Goal: Transaction & Acquisition: Purchase product/service

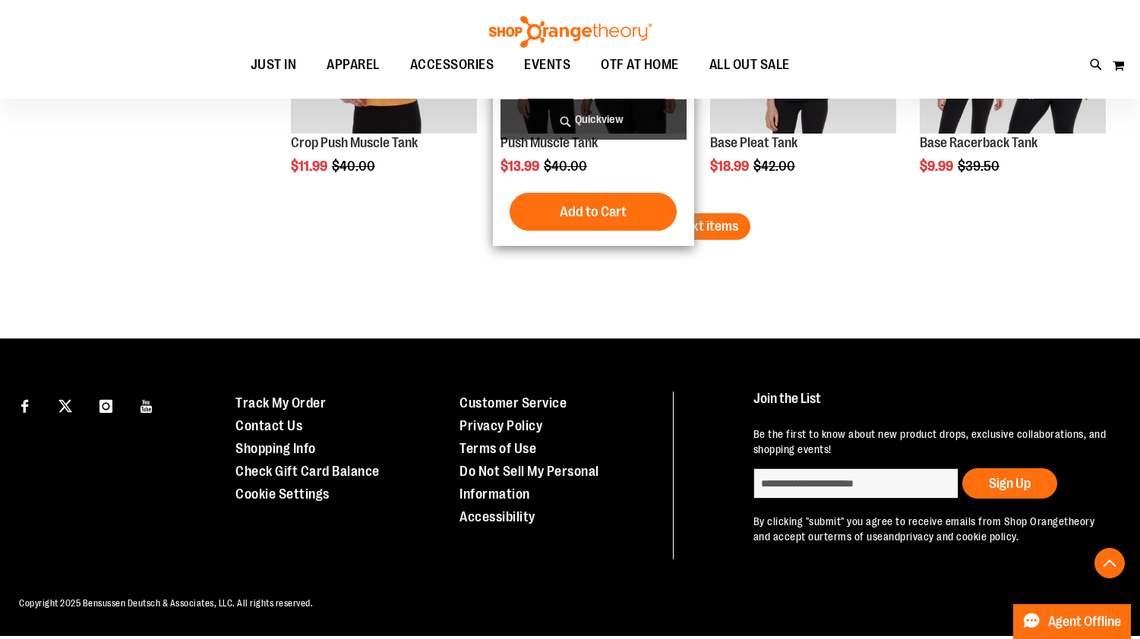
scroll to position [6638, 0]
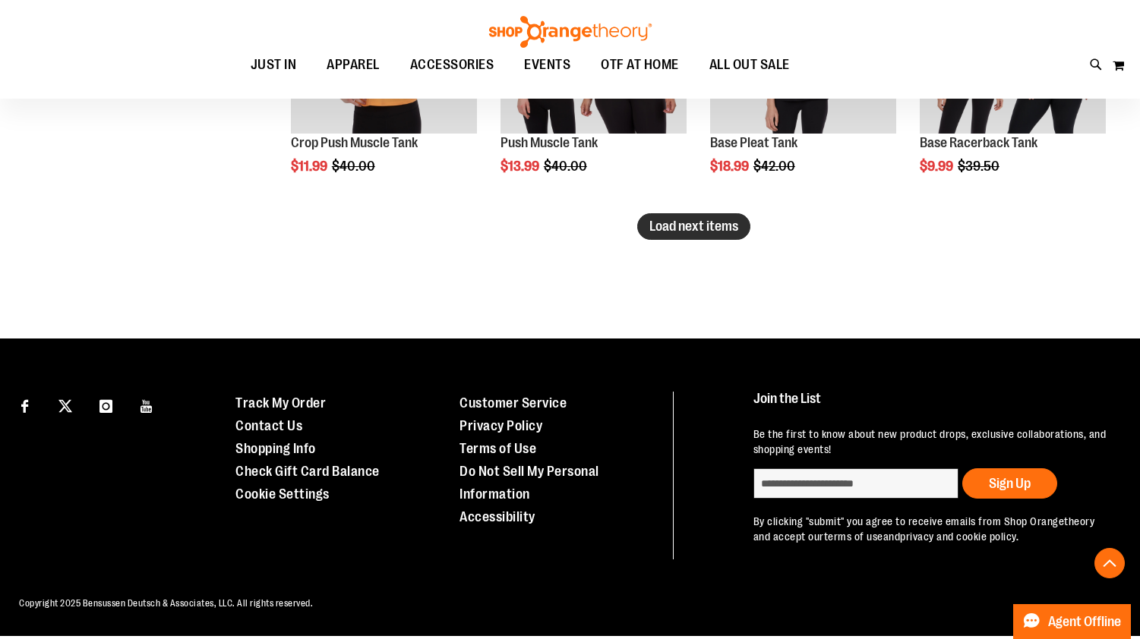
click at [710, 229] on span "Load next items" at bounding box center [693, 226] width 89 height 15
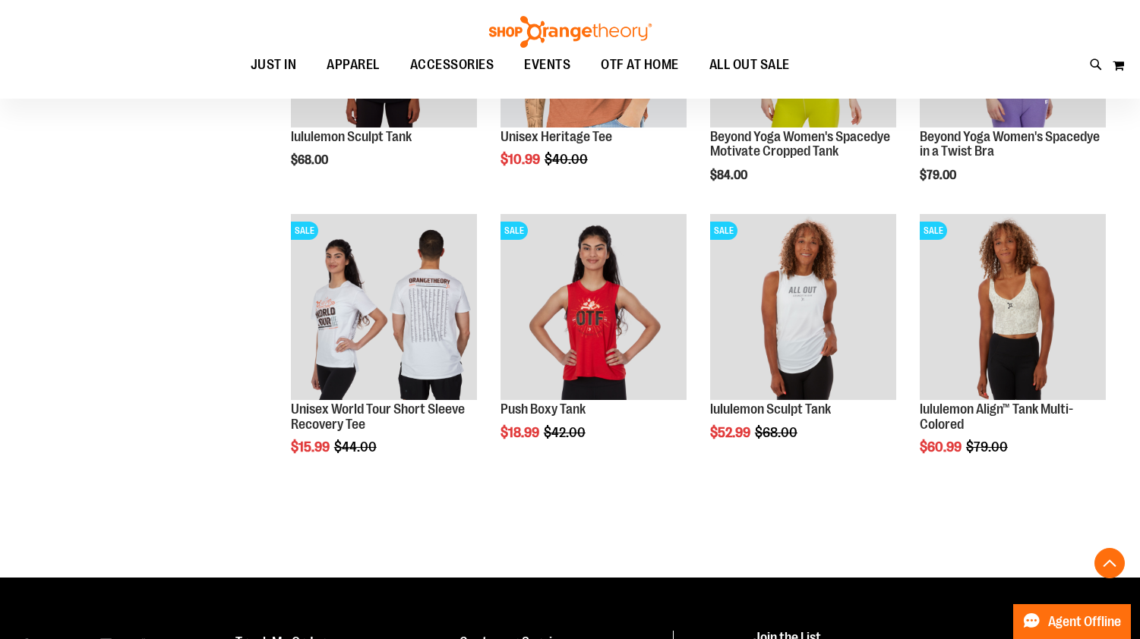
scroll to position [6918, 0]
click at [1110, 572] on button "Back To Top" at bounding box center [1109, 563] width 30 height 30
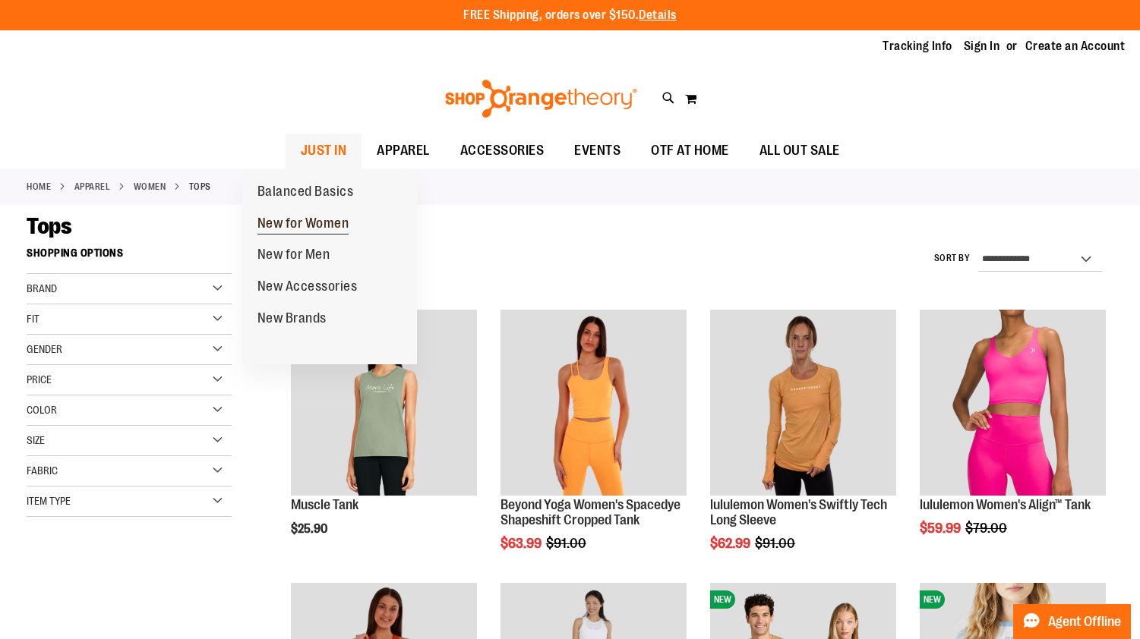
click at [331, 224] on span "New for Women" at bounding box center [303, 225] width 92 height 19
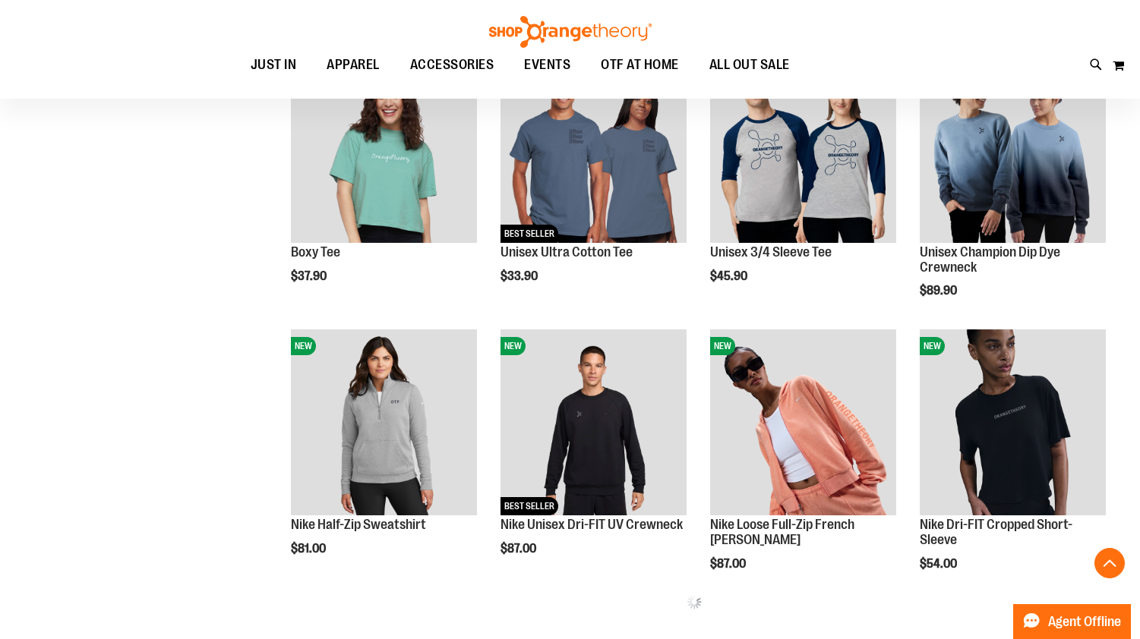
scroll to position [756, 0]
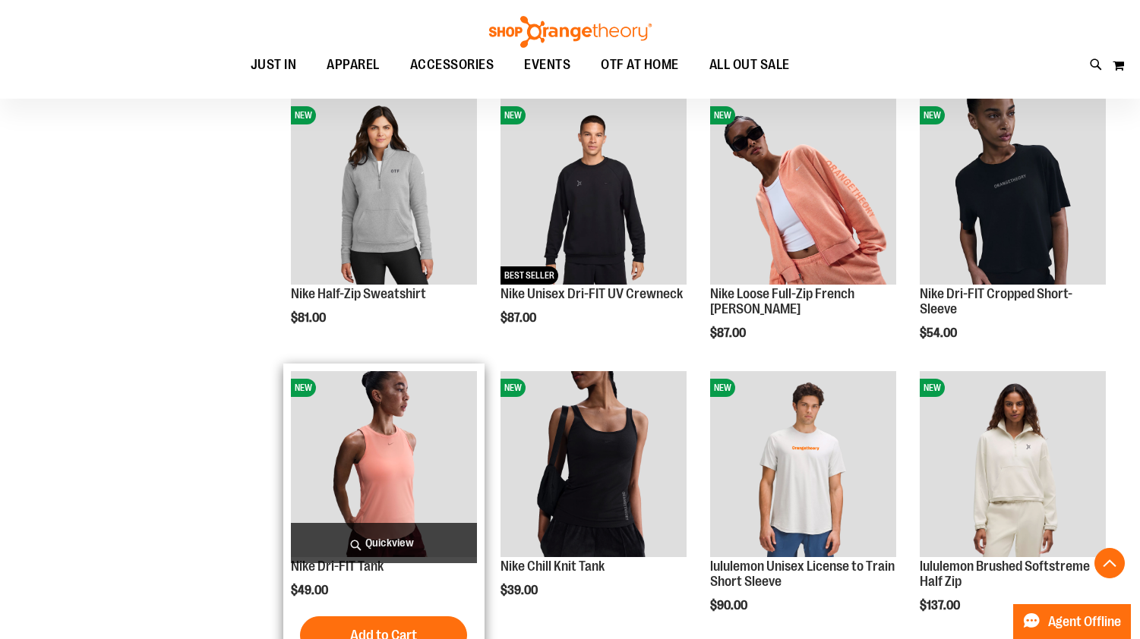
click at [381, 458] on img "product" at bounding box center [384, 464] width 186 height 186
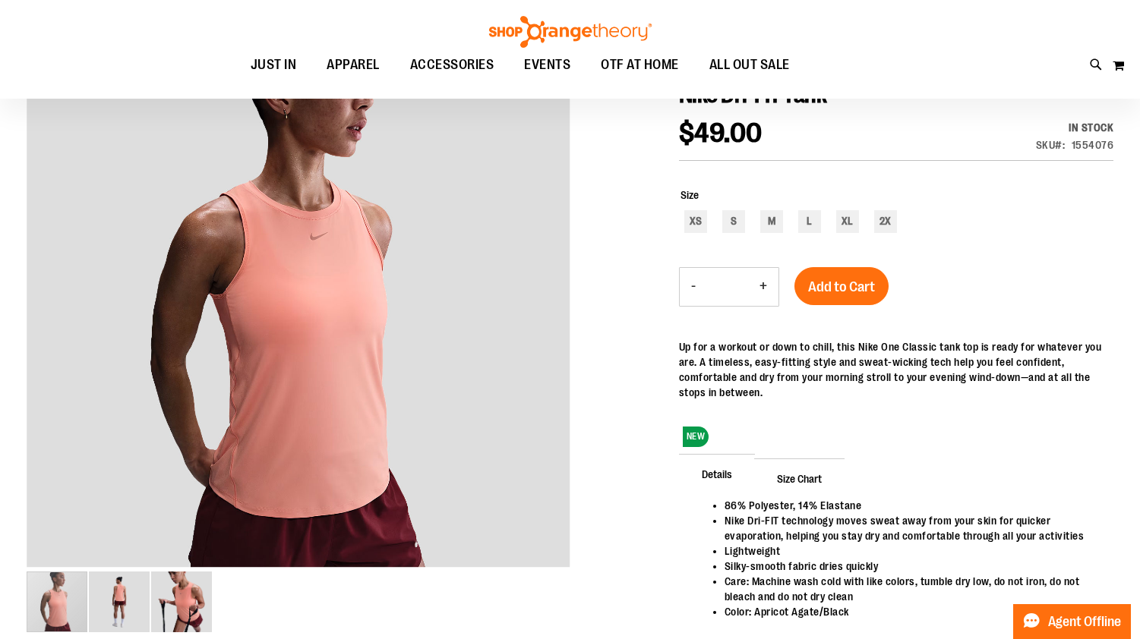
scroll to position [266, 0]
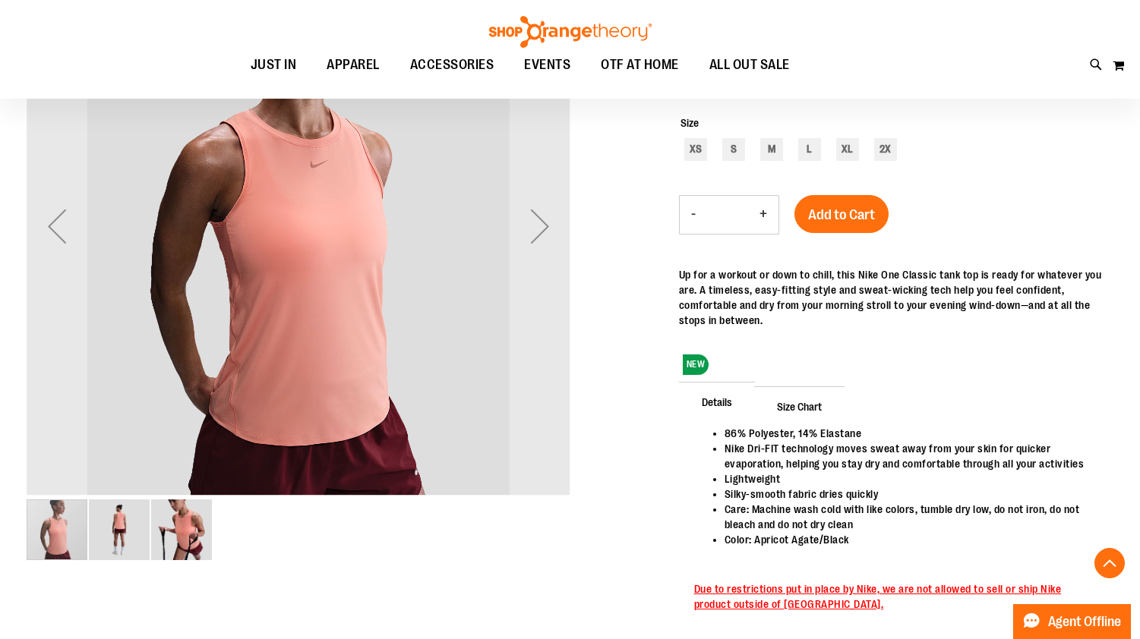
click at [125, 529] on img "image 2 of 3" at bounding box center [119, 530] width 61 height 61
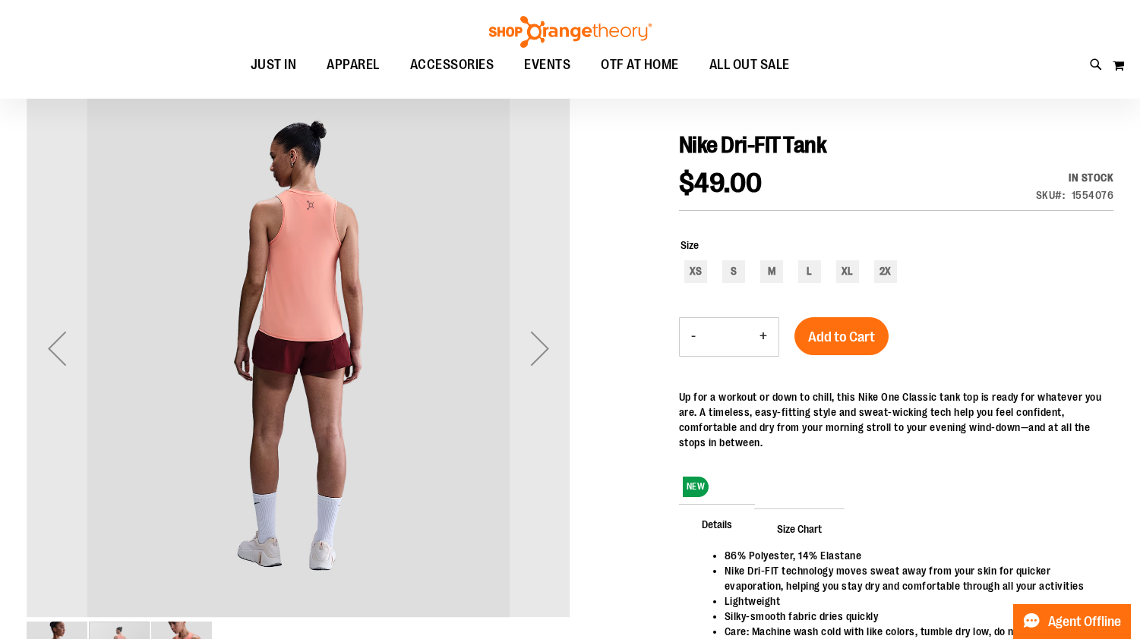
scroll to position [140, 0]
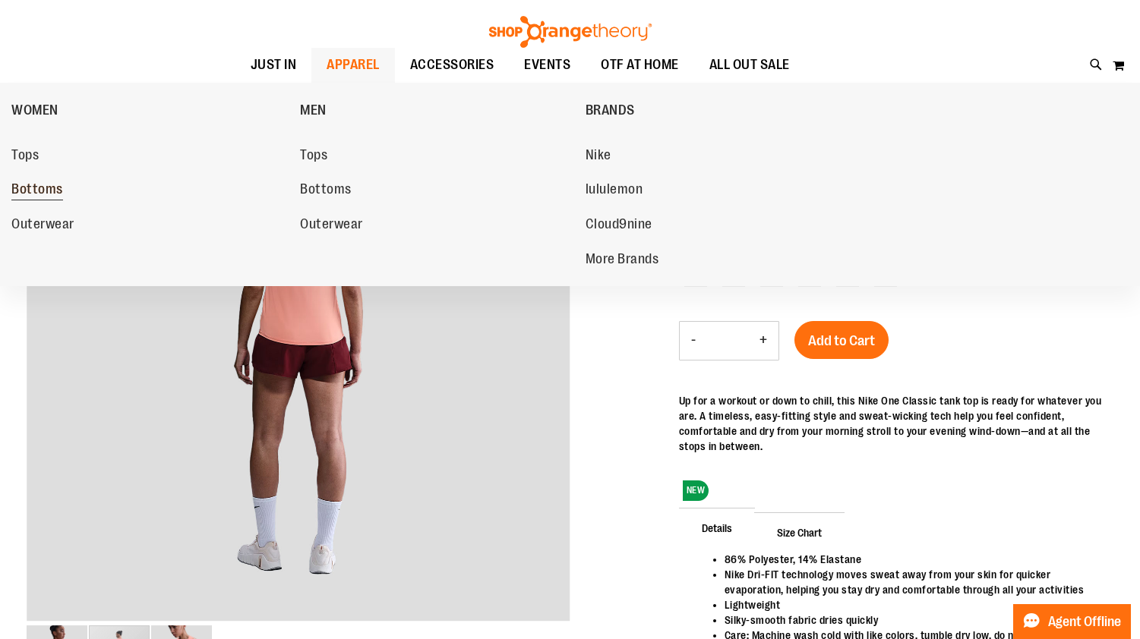
click at [43, 194] on span "Bottoms" at bounding box center [37, 191] width 52 height 19
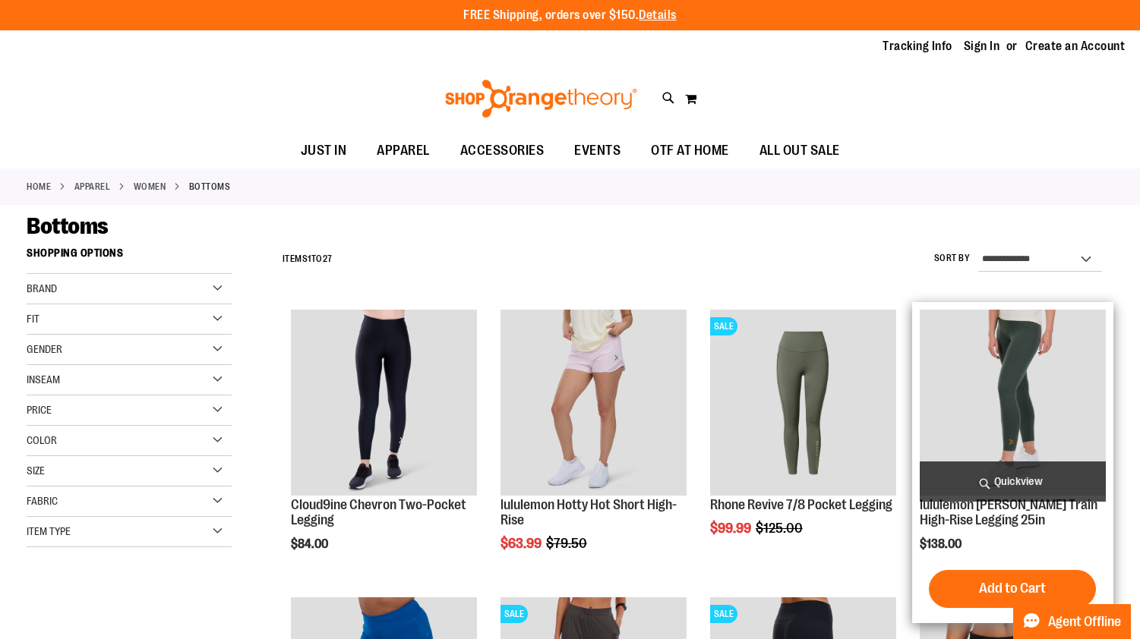
click at [1022, 400] on img "product" at bounding box center [1013, 403] width 186 height 186
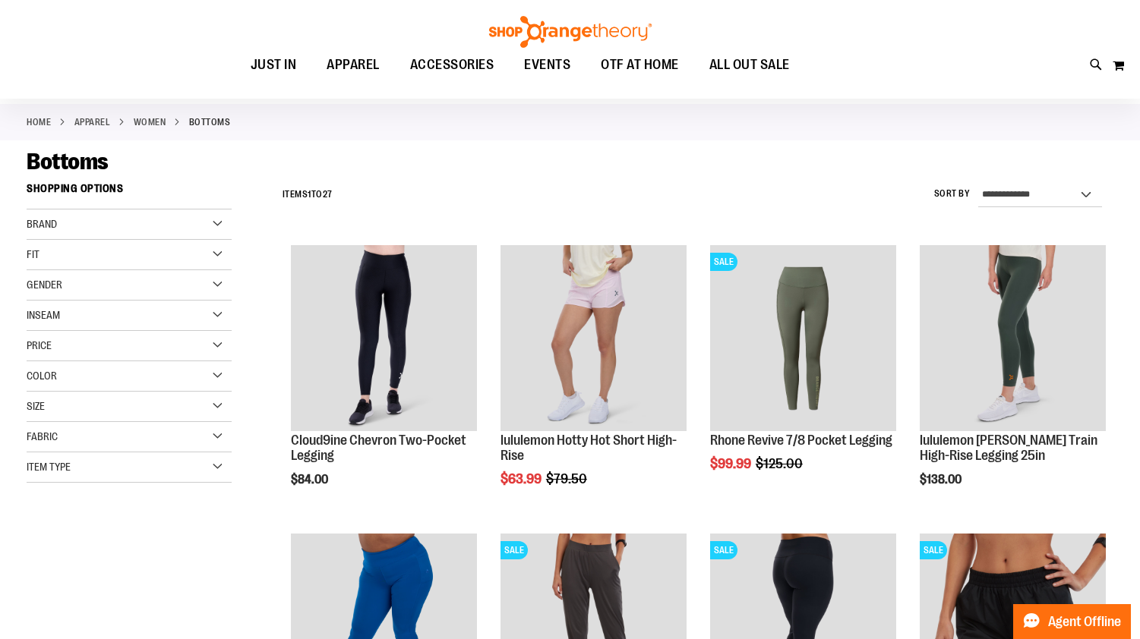
scroll to position [308, 0]
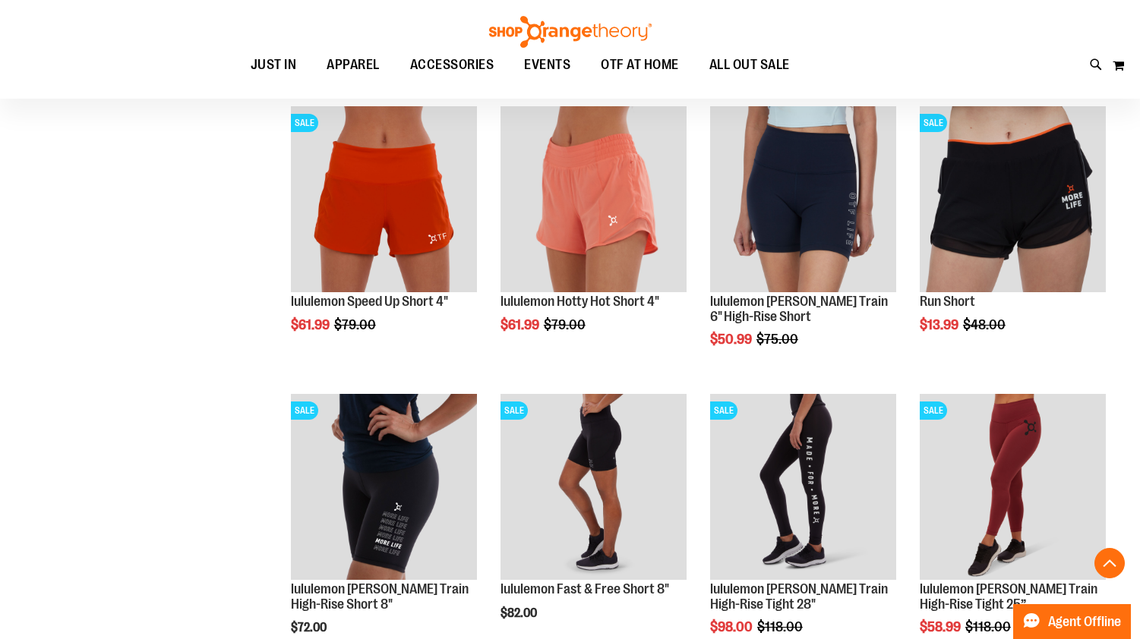
scroll to position [1068, 0]
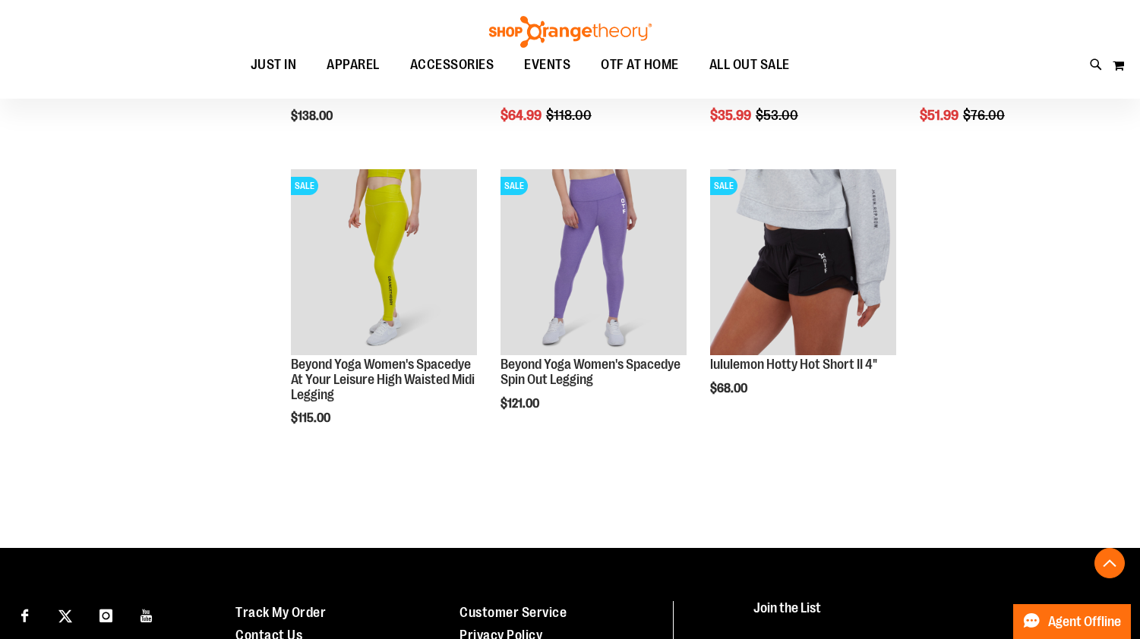
scroll to position [1877, 0]
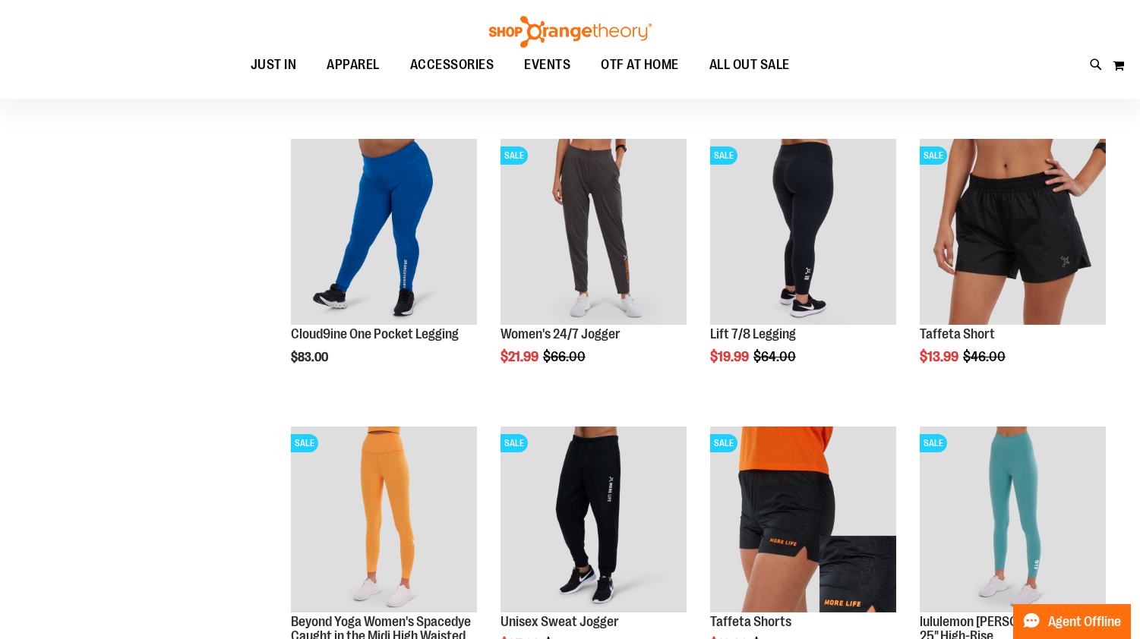
scroll to position [83, 0]
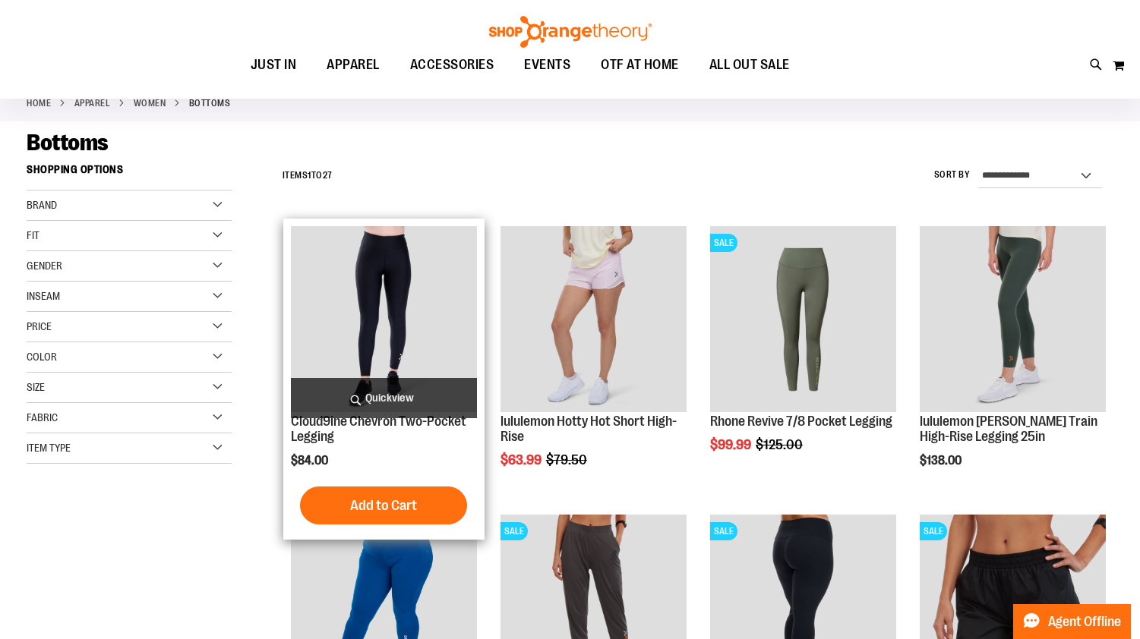
click at [369, 283] on img "product" at bounding box center [384, 319] width 186 height 186
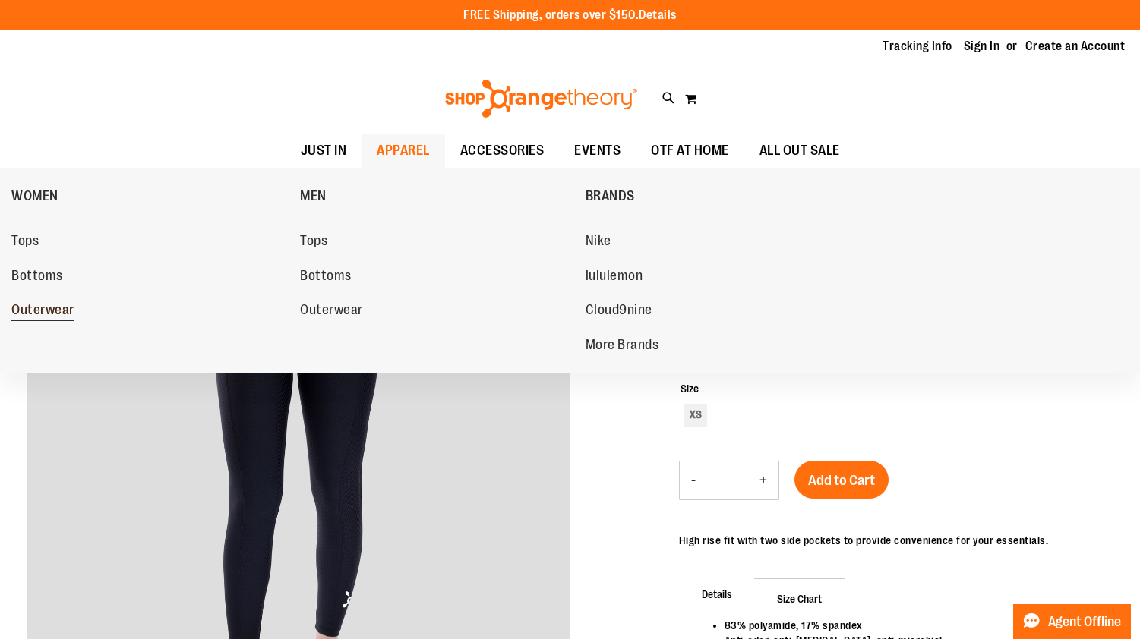
click at [59, 309] on span "Outerwear" at bounding box center [42, 311] width 63 height 19
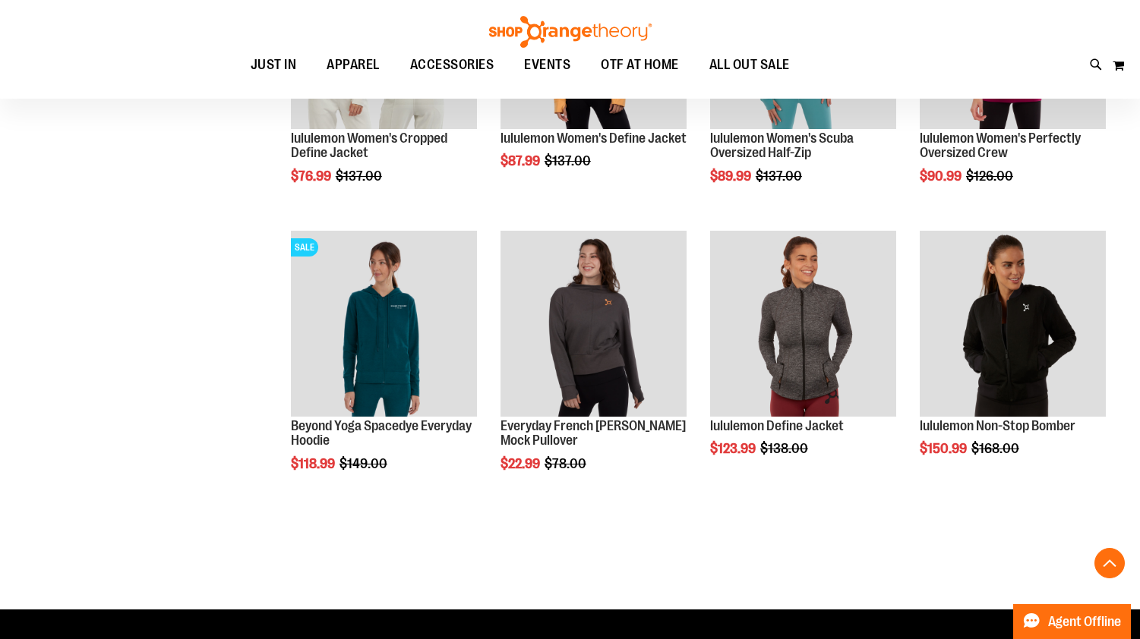
scroll to position [706, 0]
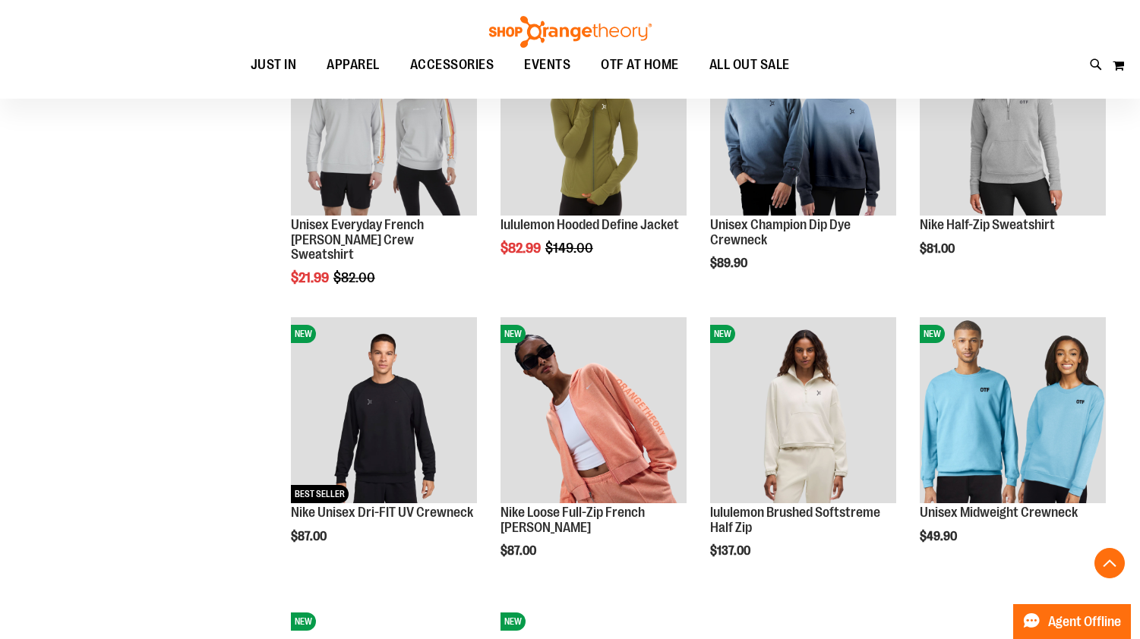
scroll to position [1174, 0]
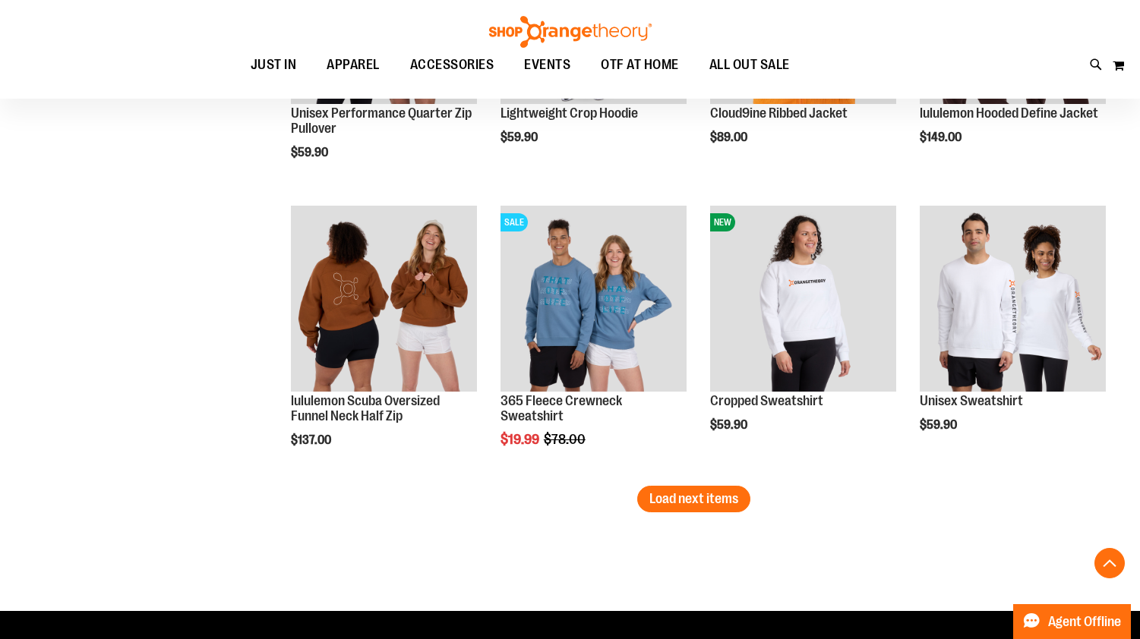
scroll to position [2551, 0]
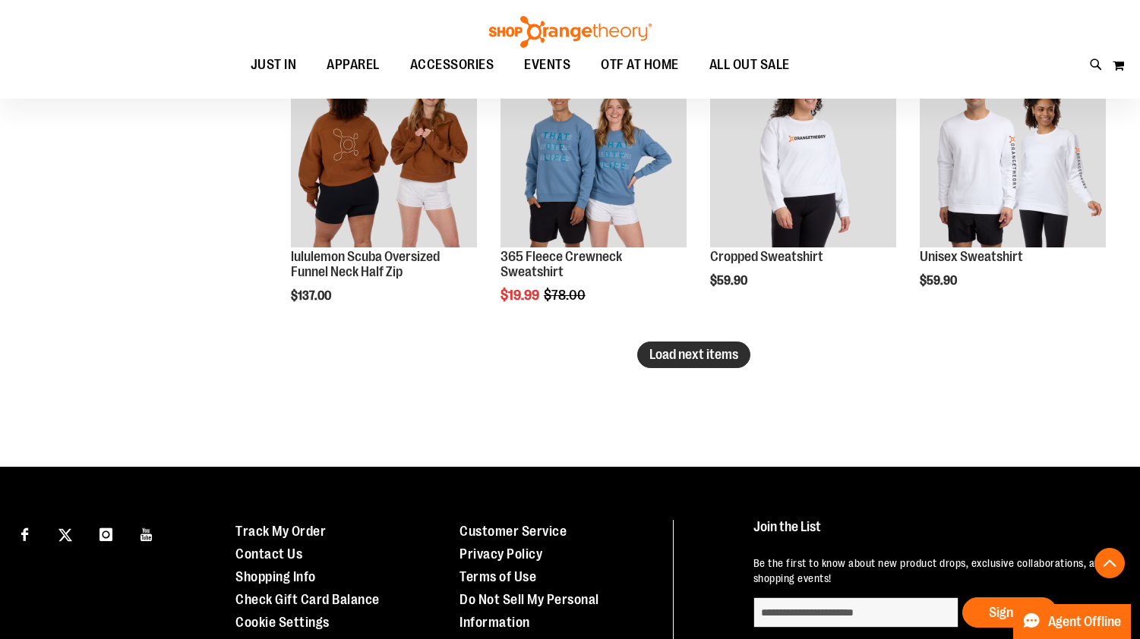
click at [718, 358] on span "Load next items" at bounding box center [693, 354] width 89 height 15
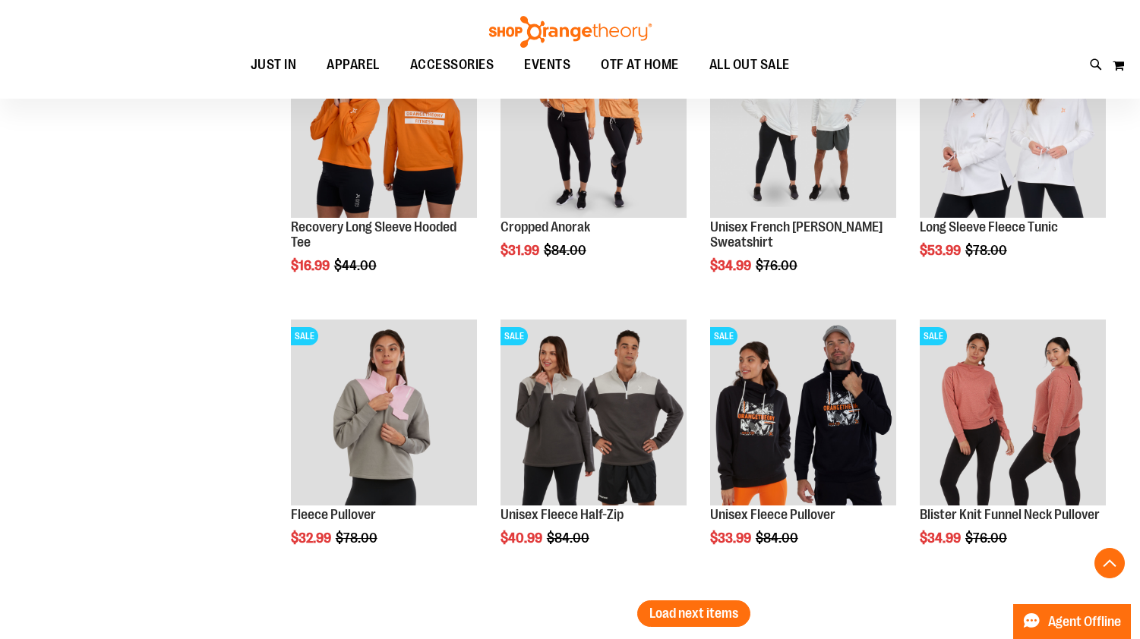
scroll to position [3160, 0]
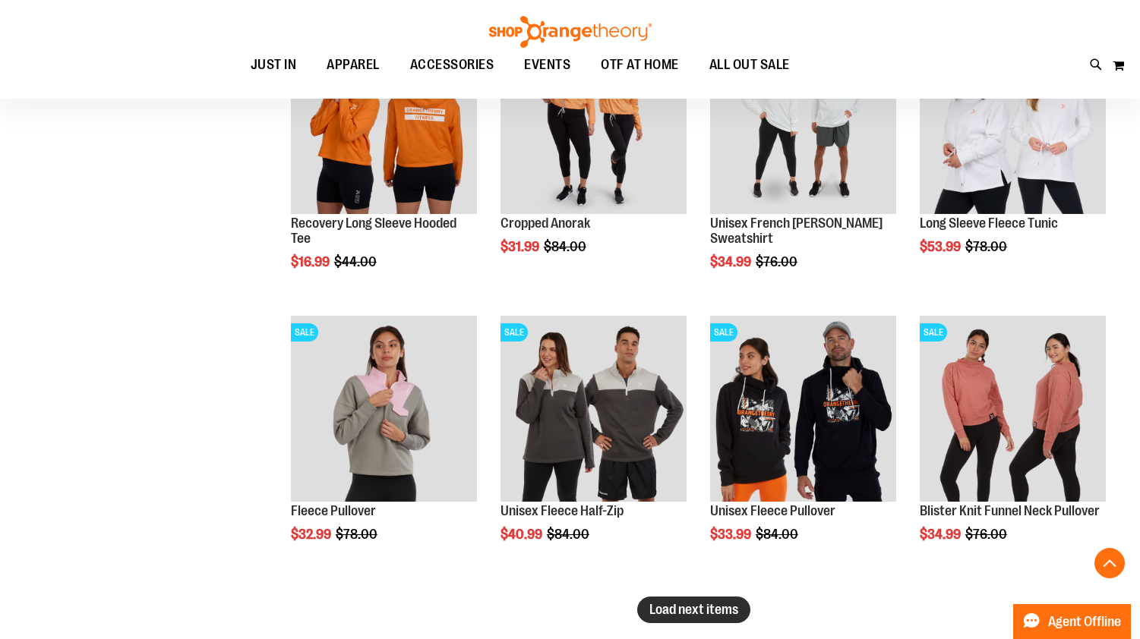
click at [663, 611] on span "Load next items" at bounding box center [693, 609] width 89 height 15
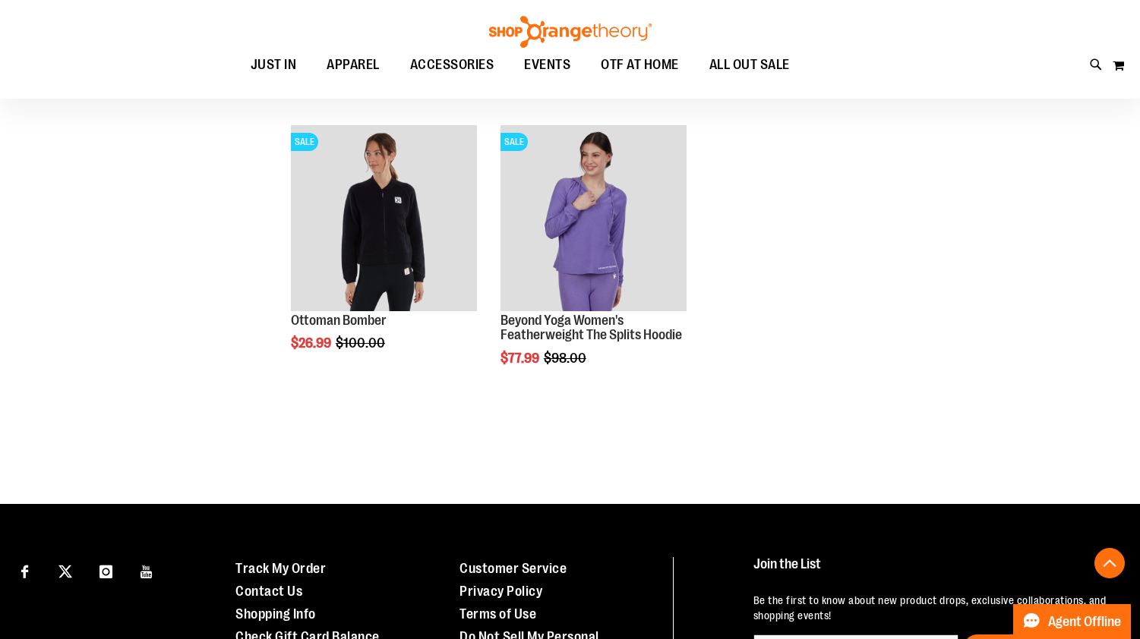
scroll to position [3955, 0]
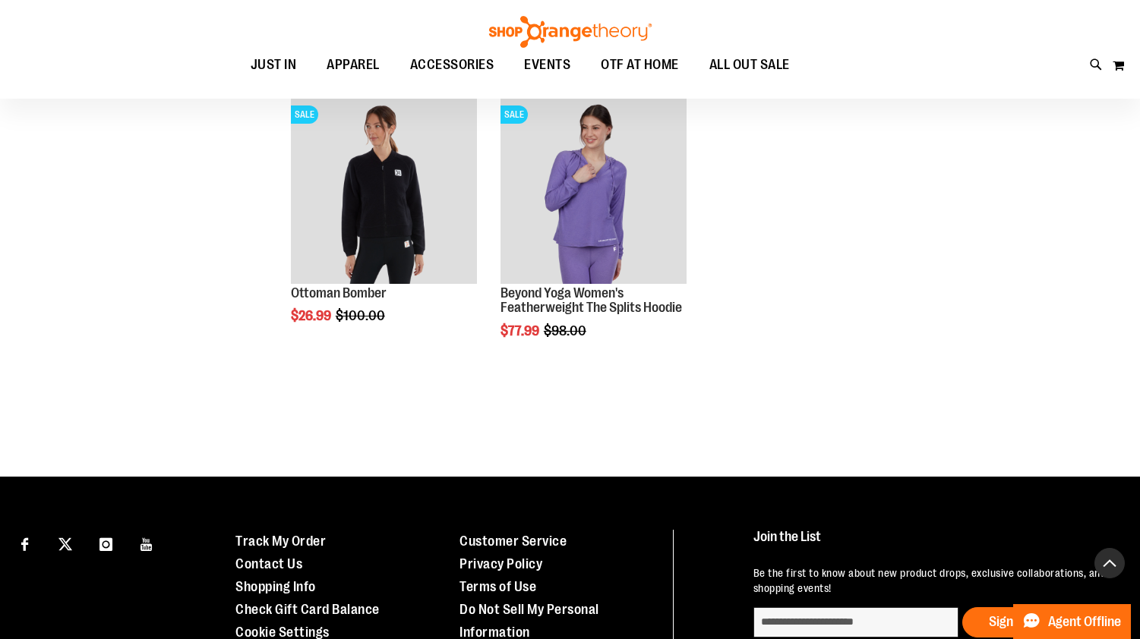
click at [1109, 568] on button "Back To Top" at bounding box center [1109, 563] width 30 height 30
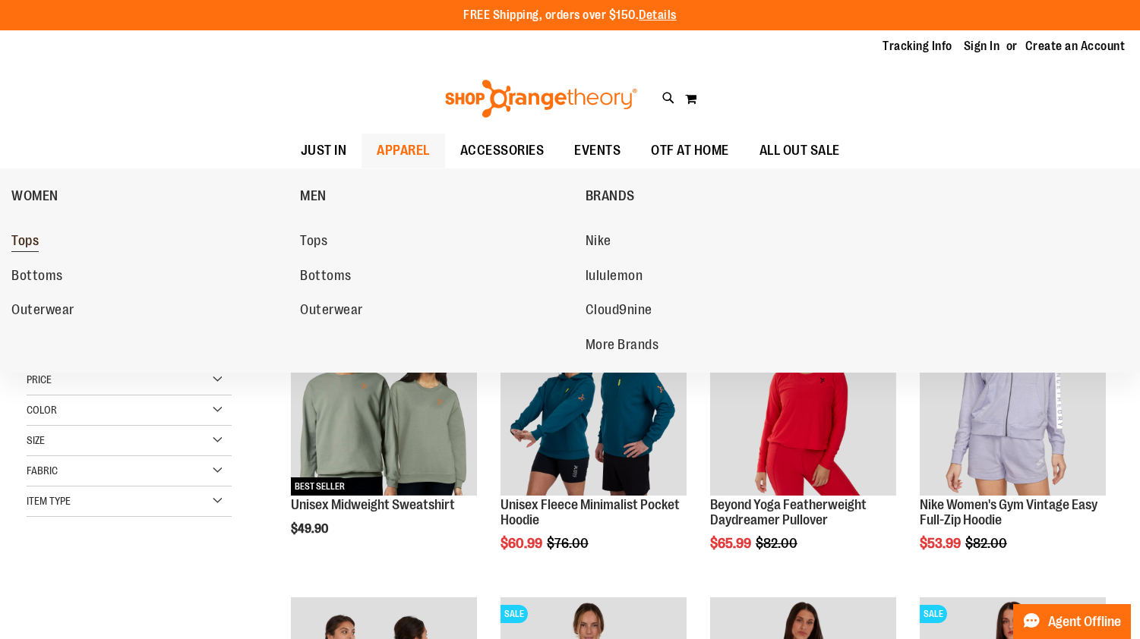
click at [21, 242] on span "Tops" at bounding box center [24, 242] width 27 height 19
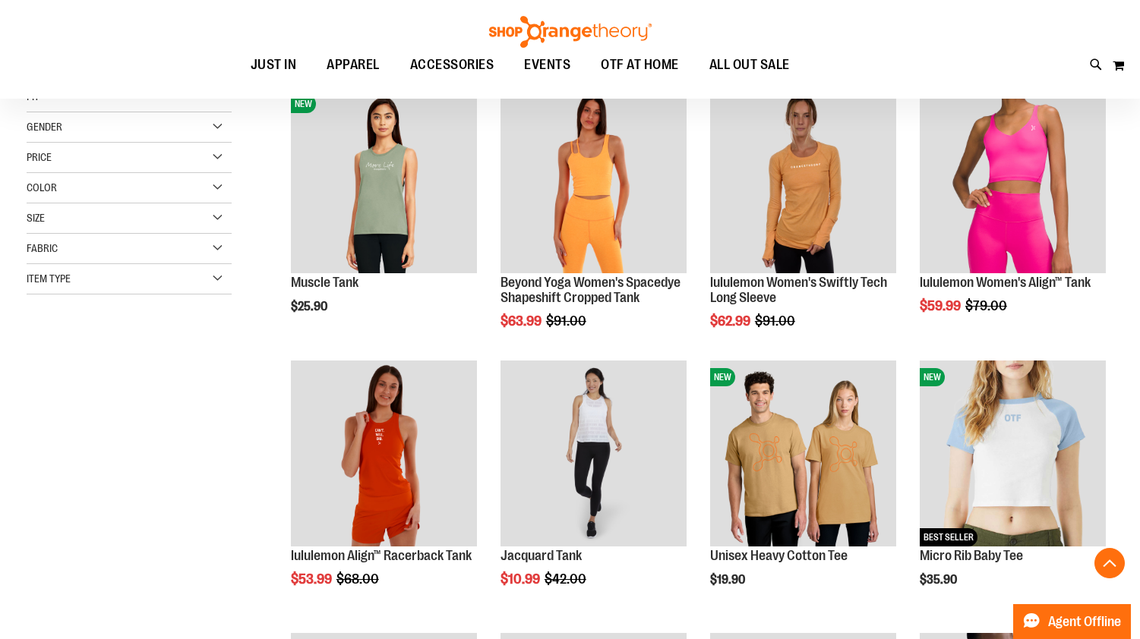
scroll to position [232, 0]
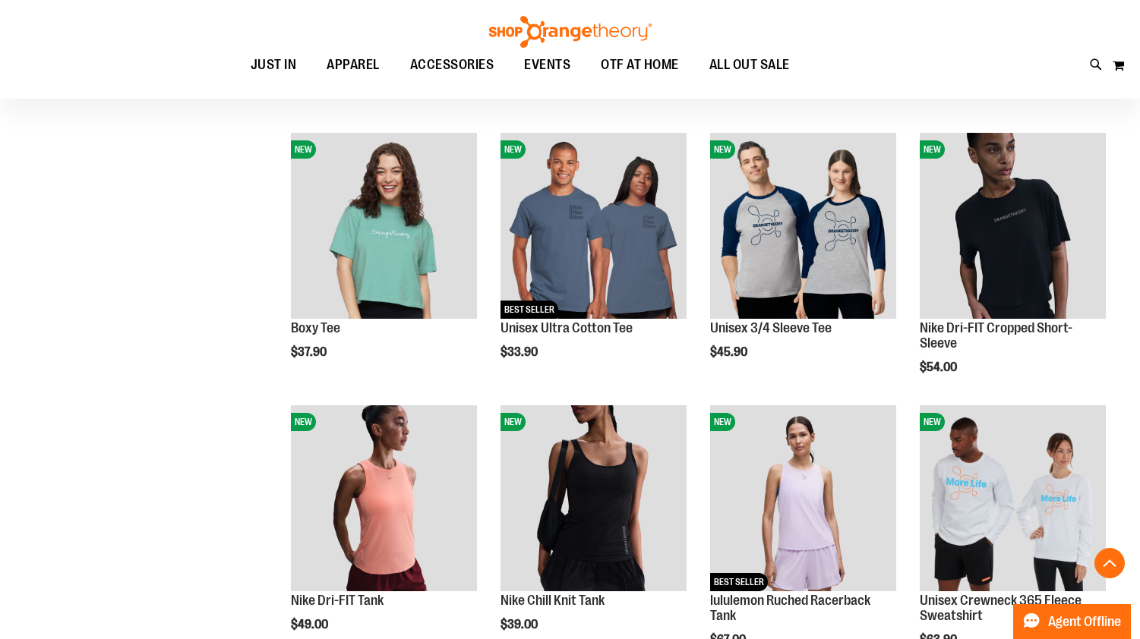
scroll to position [741, 0]
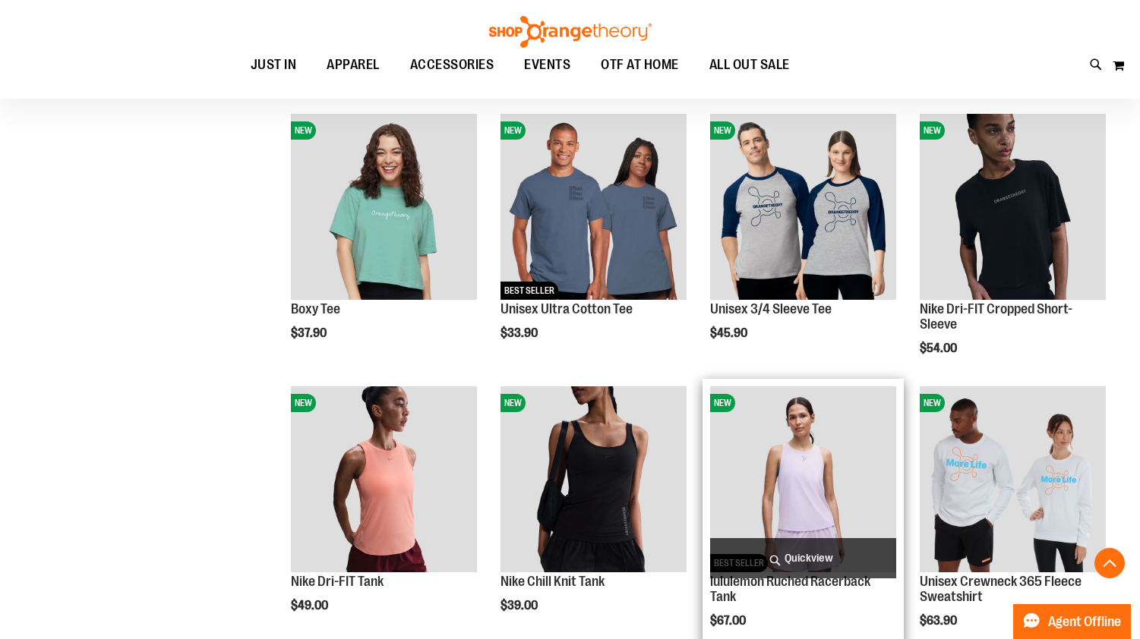
click at [804, 479] on img "product" at bounding box center [803, 480] width 186 height 186
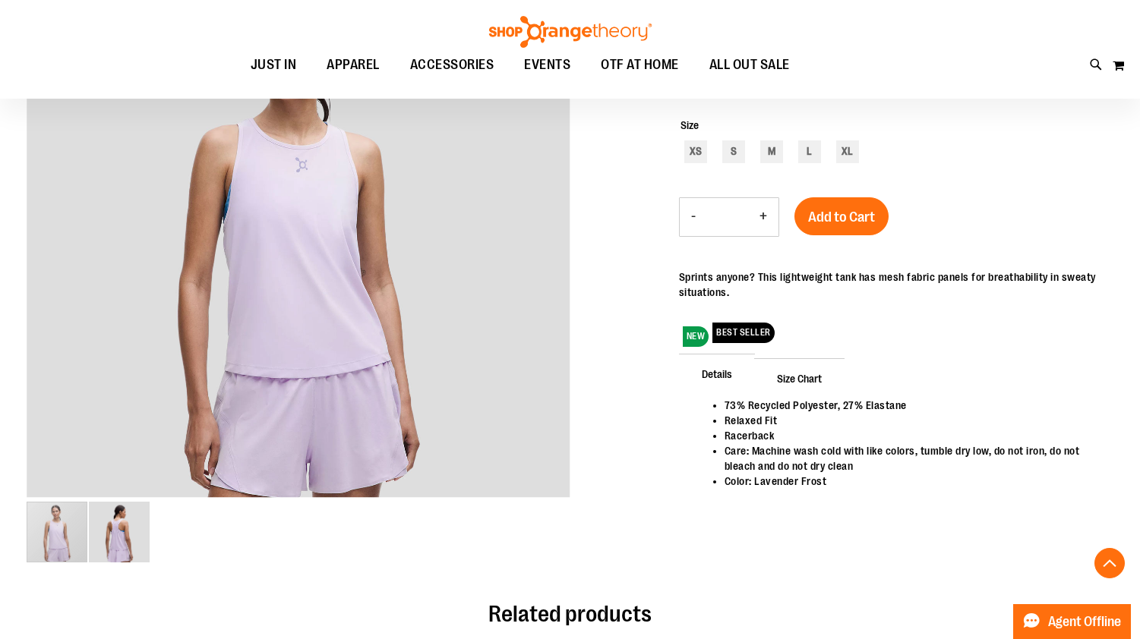
scroll to position [401, 0]
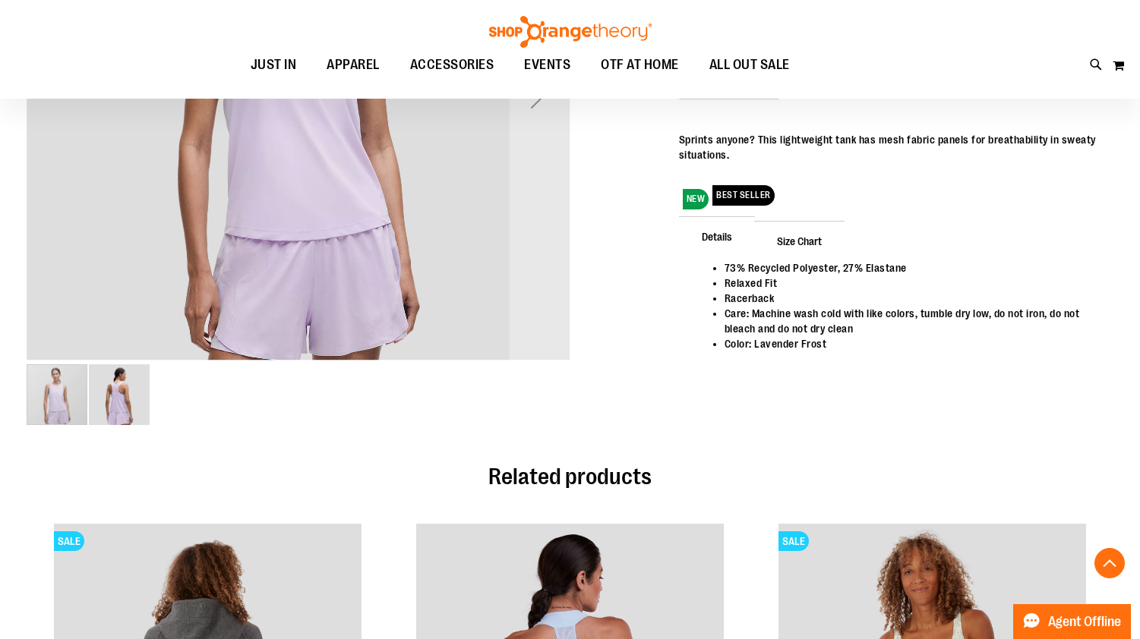
click at [120, 390] on img "image 2 of 2" at bounding box center [119, 395] width 61 height 61
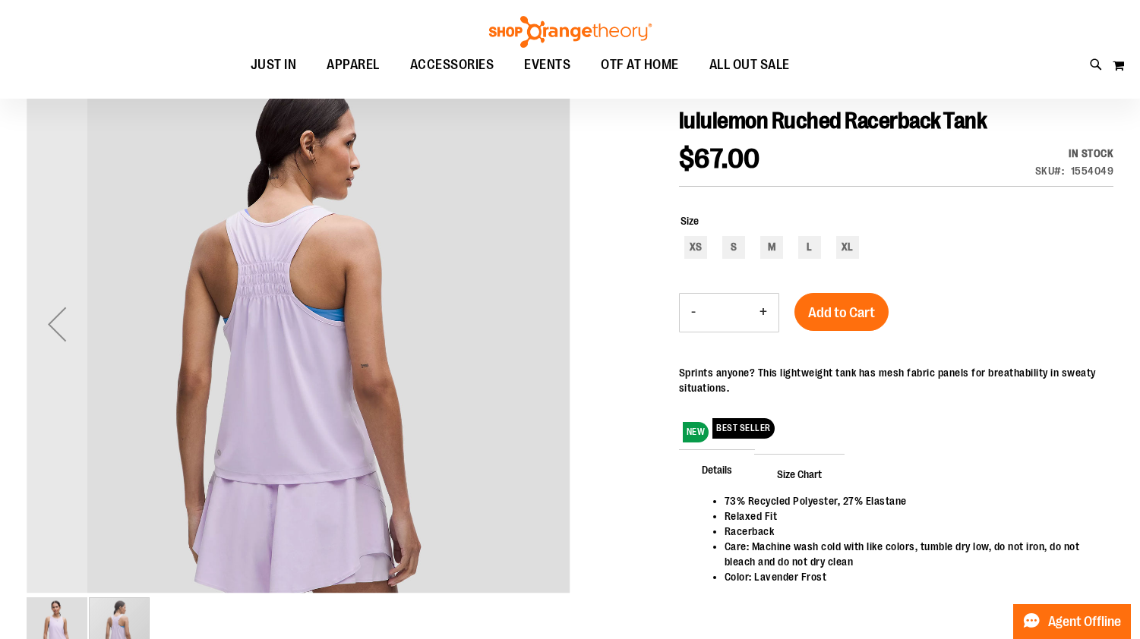
scroll to position [162, 0]
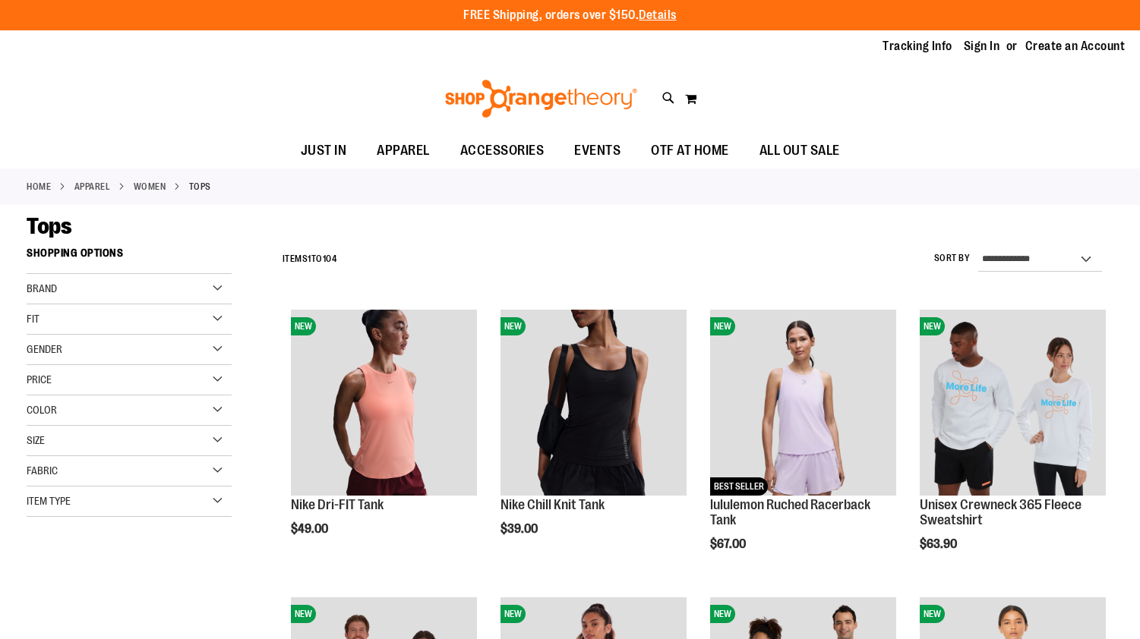
scroll to position [851, 0]
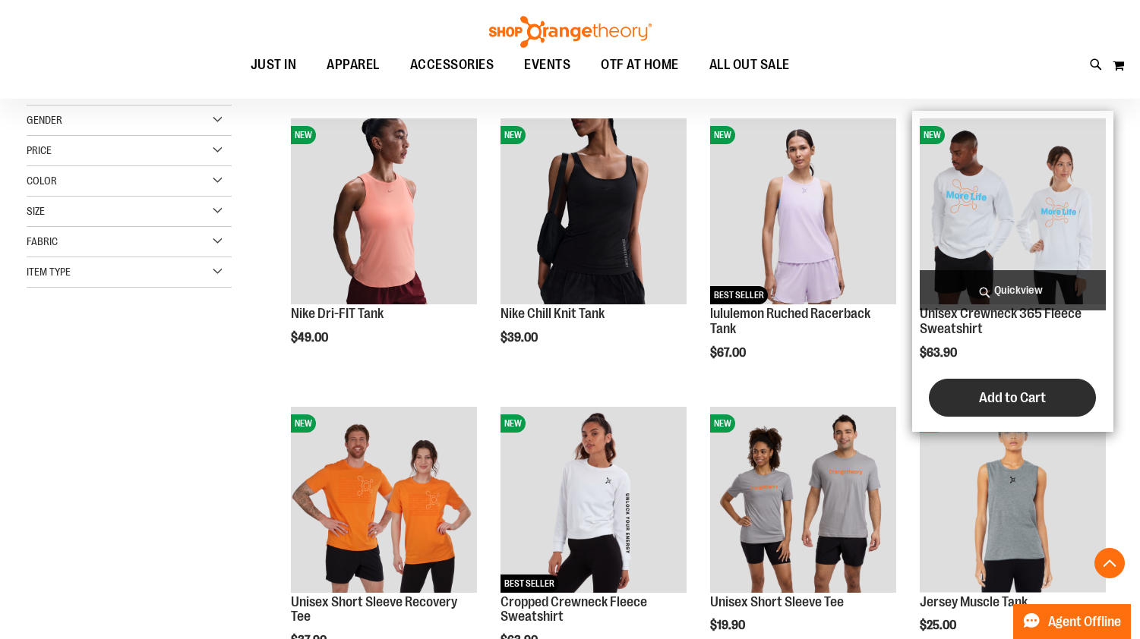
scroll to position [450, 0]
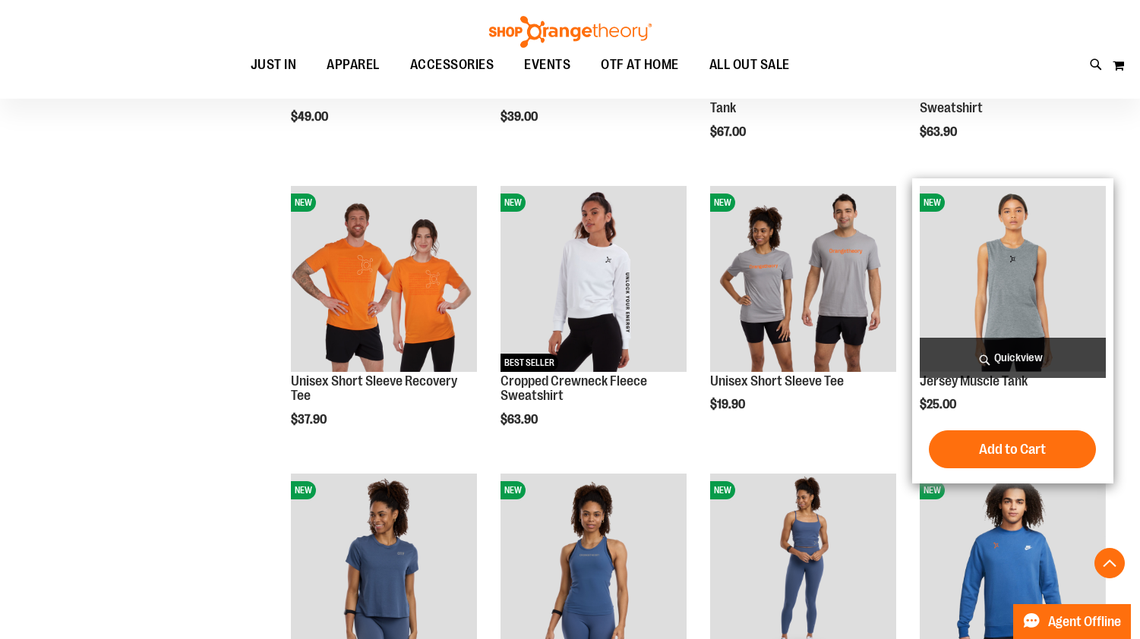
click at [1017, 295] on img "product" at bounding box center [1013, 279] width 186 height 186
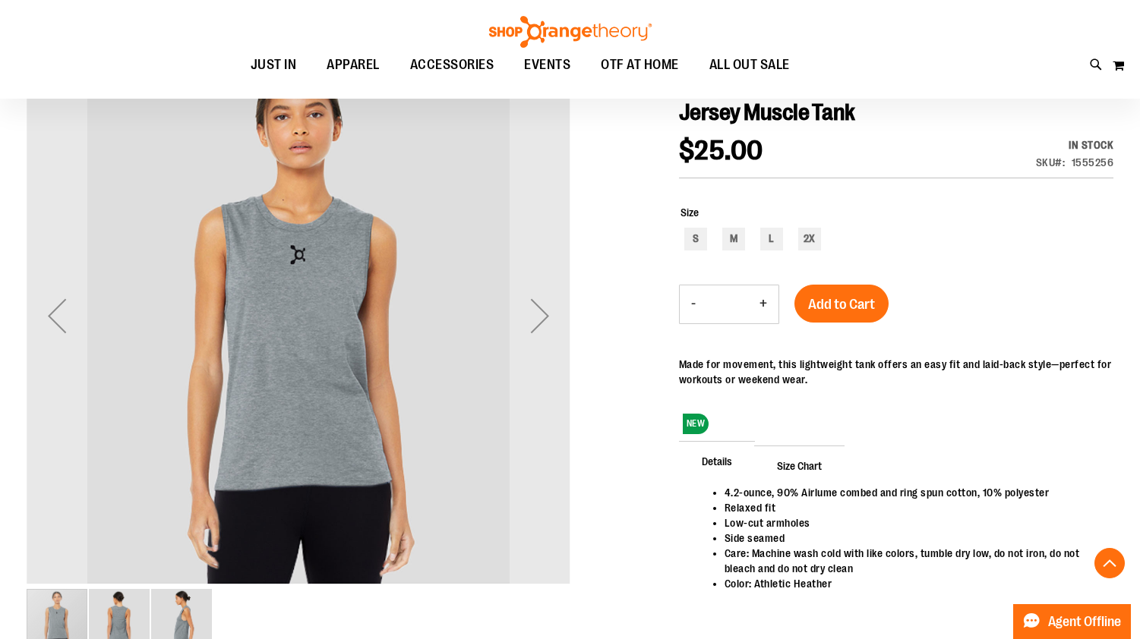
scroll to position [375, 0]
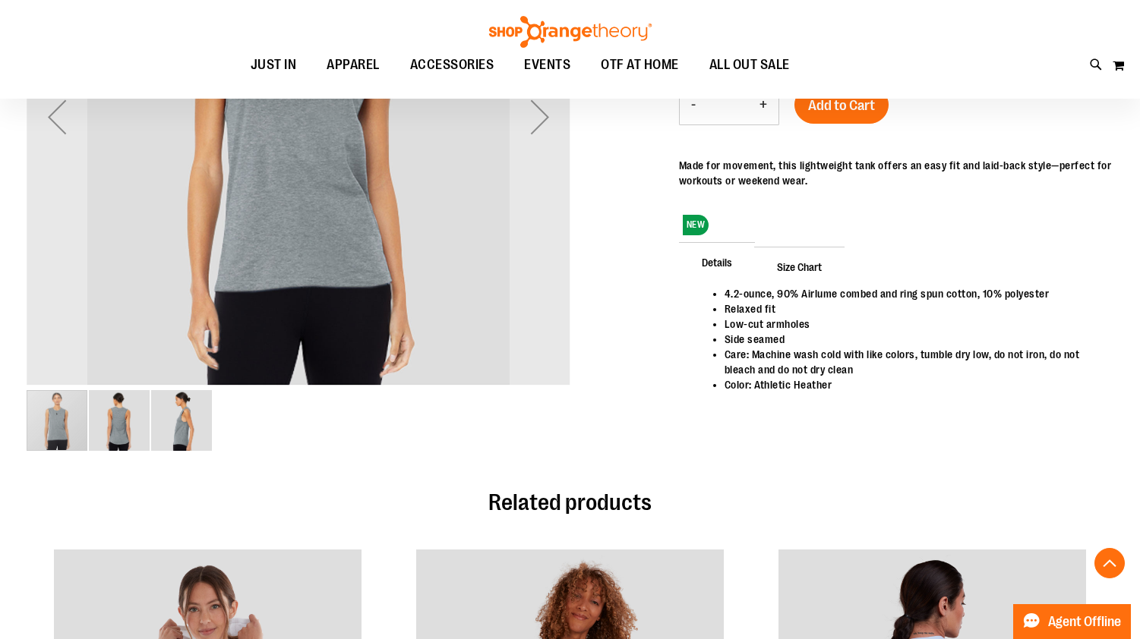
click at [107, 423] on img "image 2 of 3" at bounding box center [119, 420] width 61 height 61
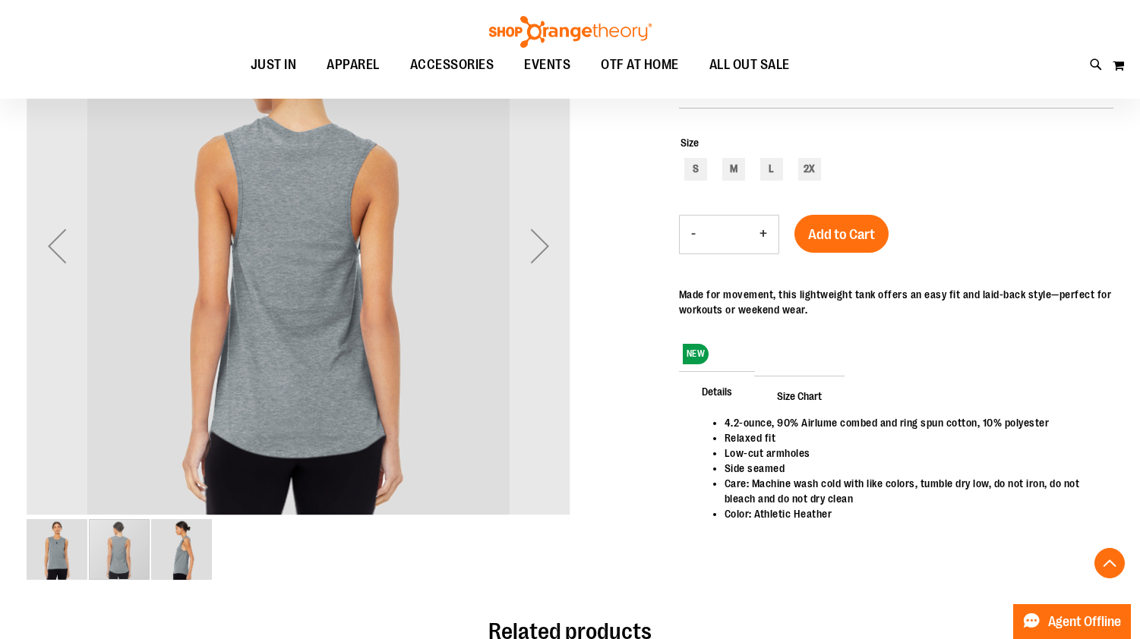
scroll to position [260, 0]
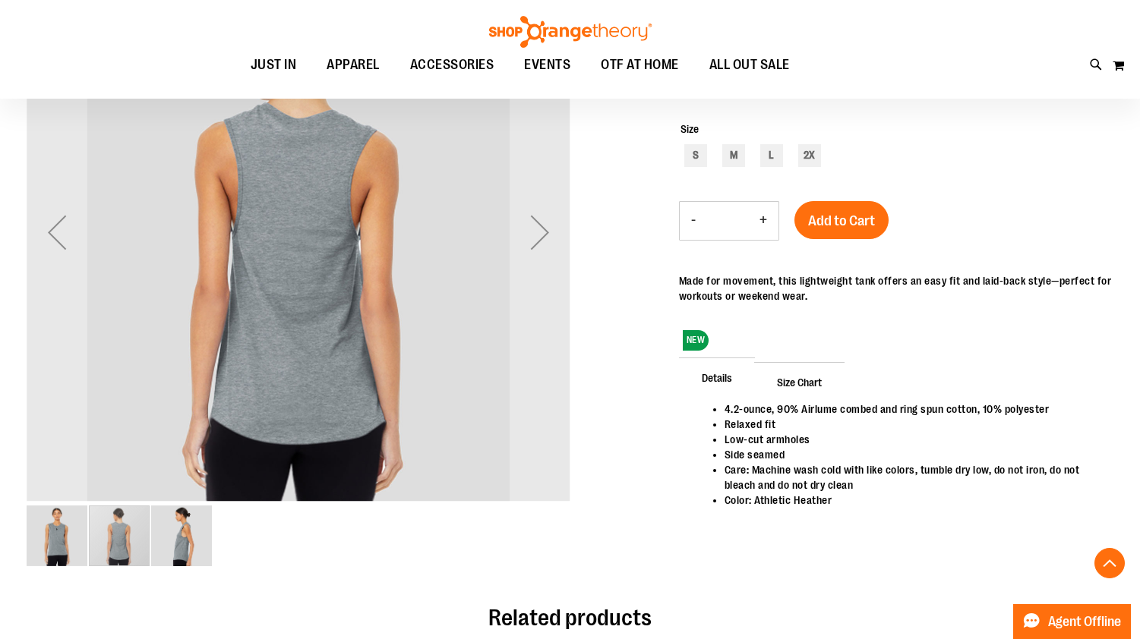
click at [179, 535] on img "image 3 of 3" at bounding box center [181, 536] width 61 height 61
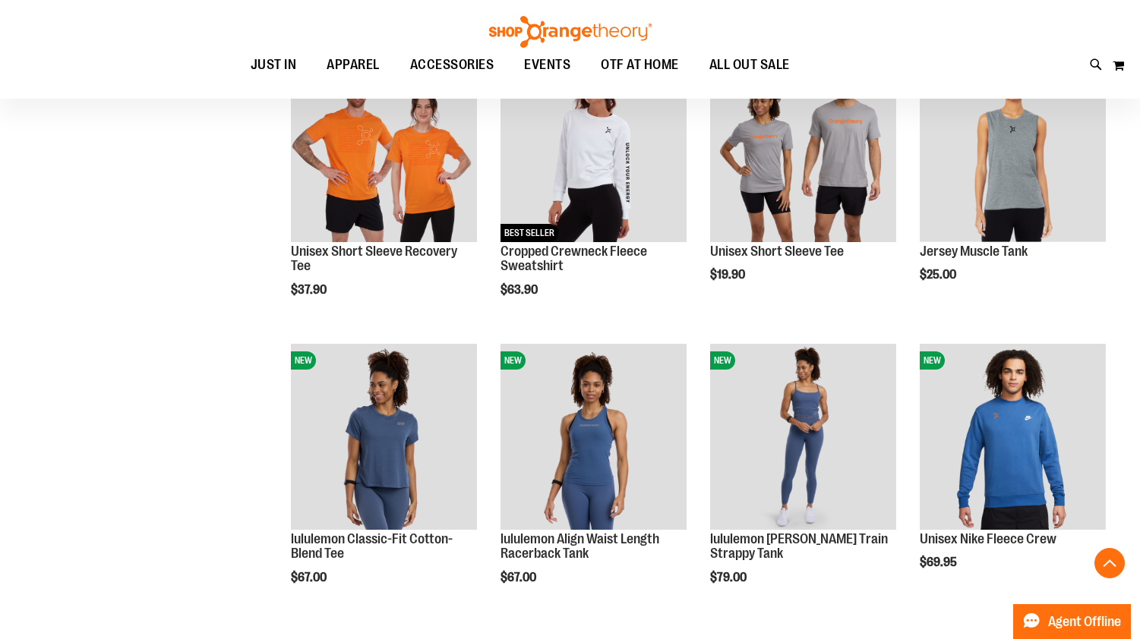
scroll to position [449, 0]
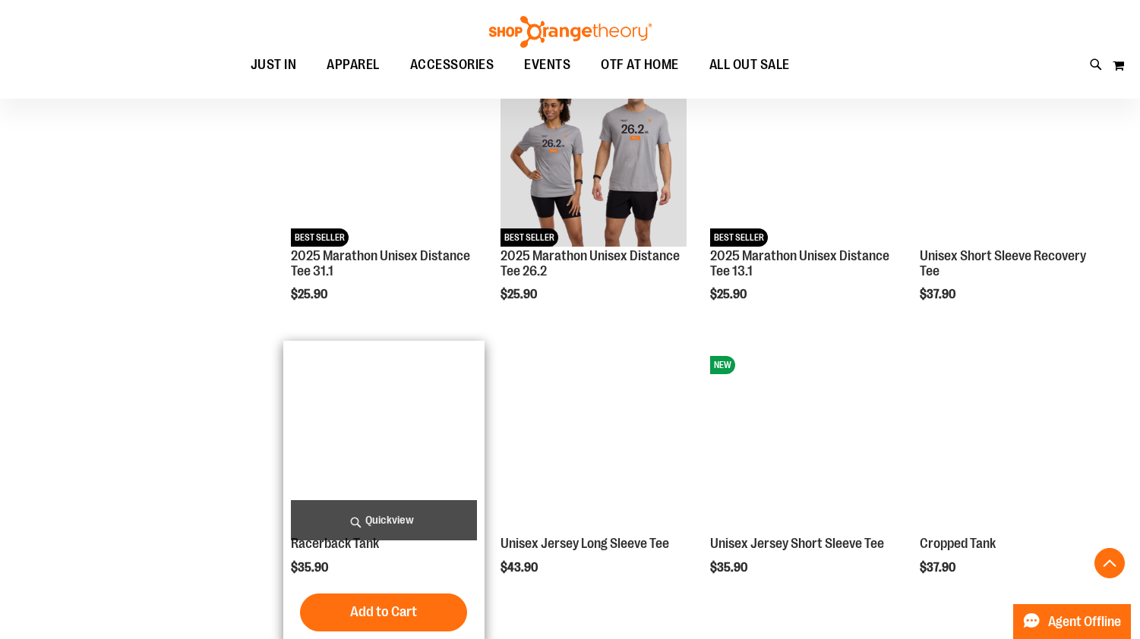
scroll to position [1132, 0]
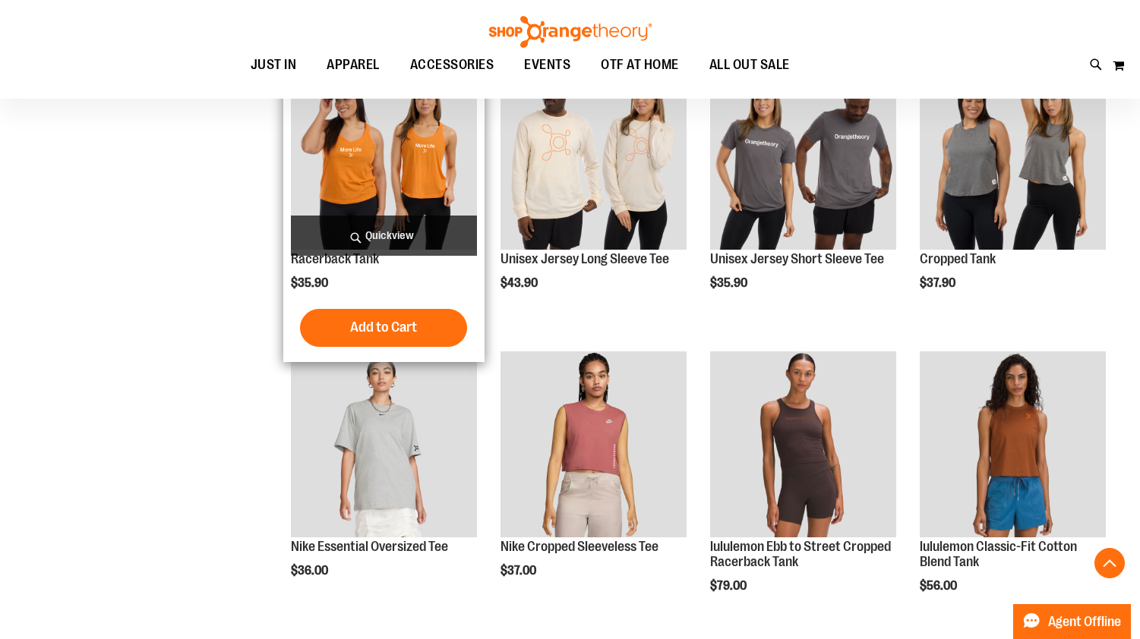
scroll to position [1460, 0]
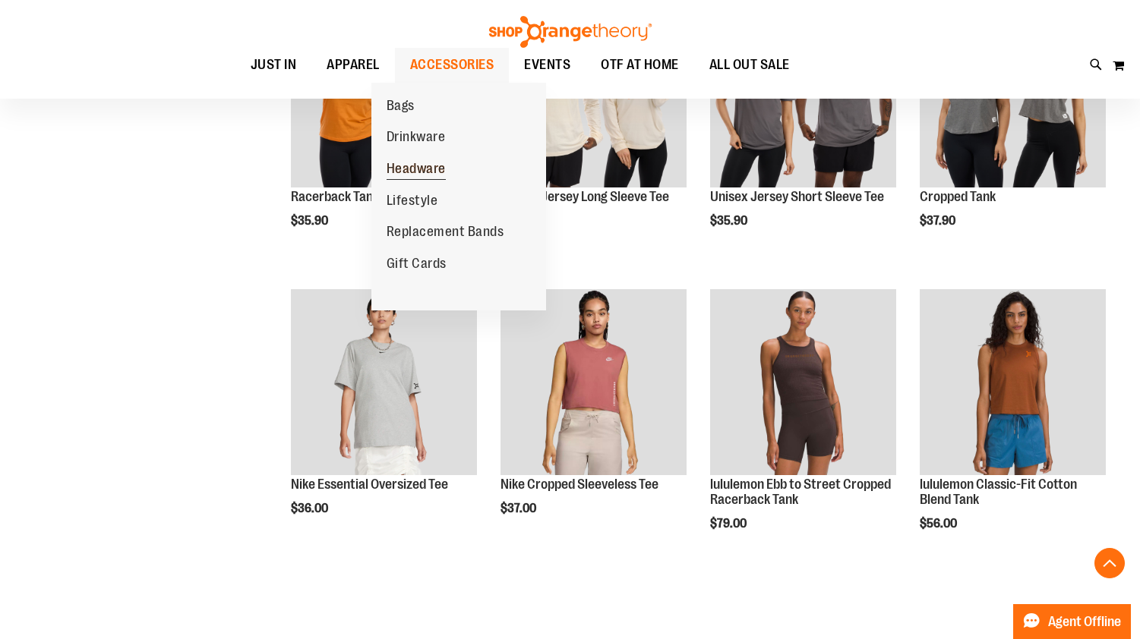
click at [409, 170] on span "Headware" at bounding box center [416, 170] width 59 height 19
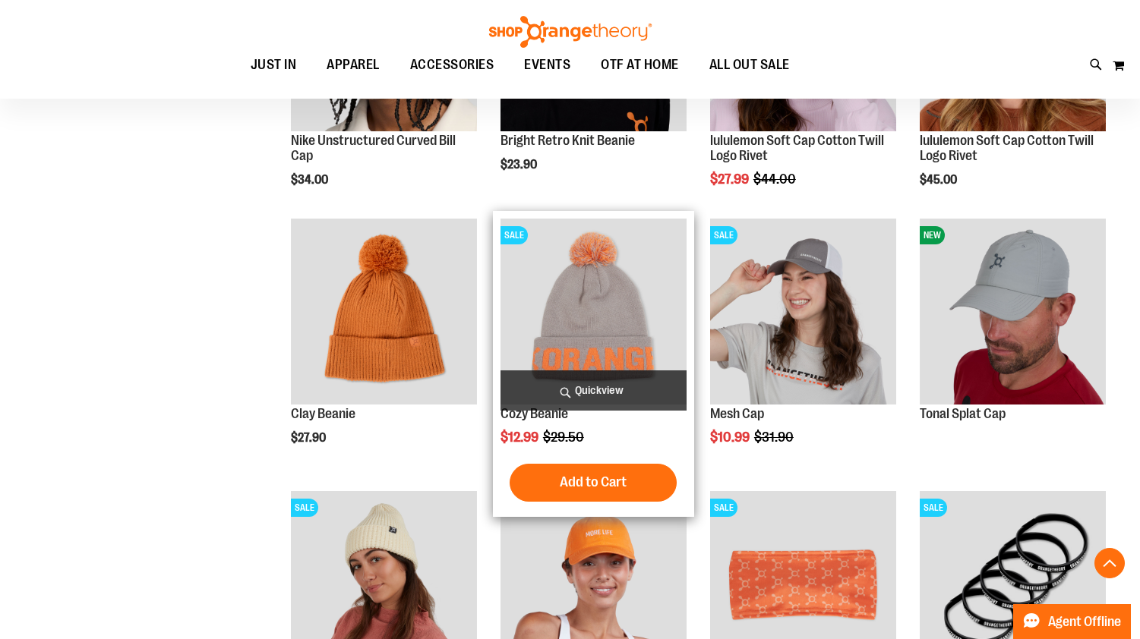
scroll to position [364, 0]
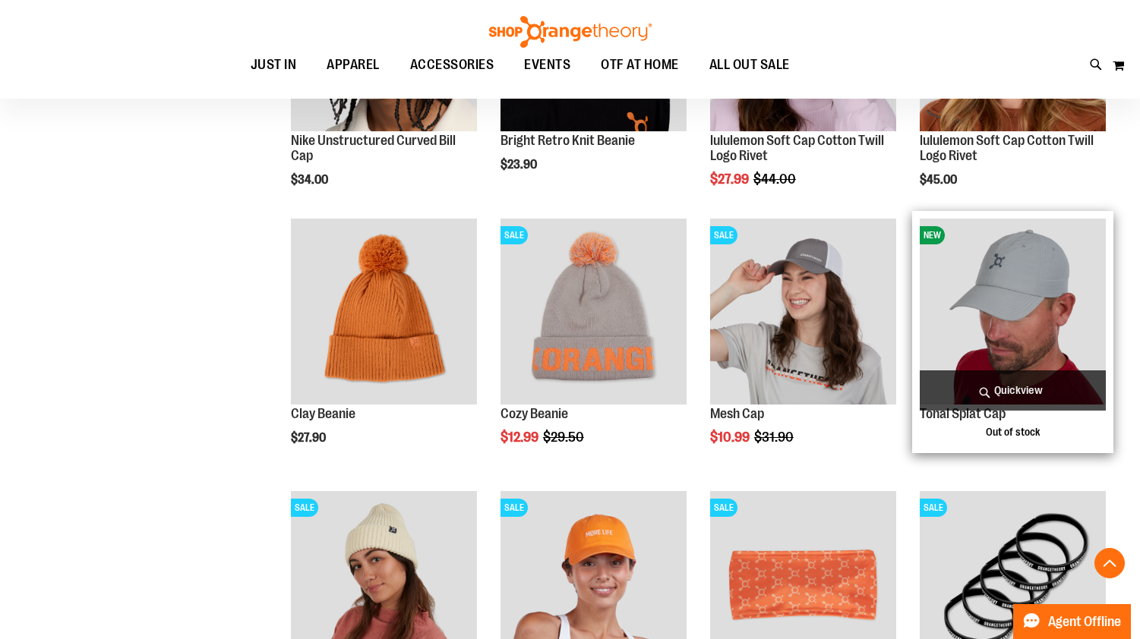
click at [1025, 277] on img "product" at bounding box center [1013, 312] width 186 height 186
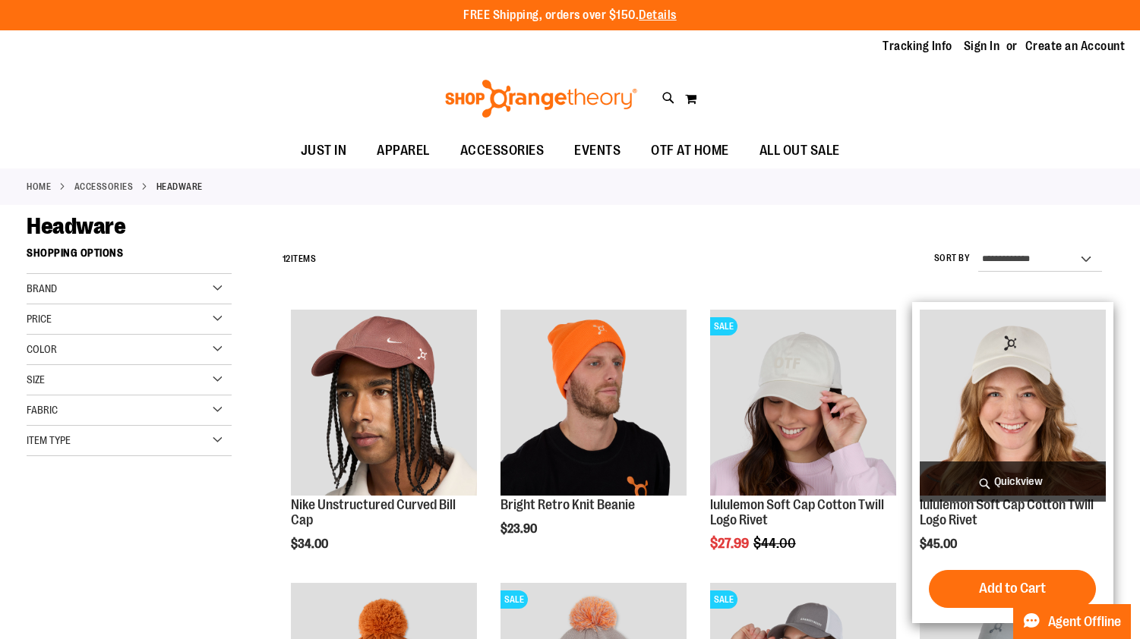
click at [1022, 427] on img "product" at bounding box center [1013, 403] width 186 height 186
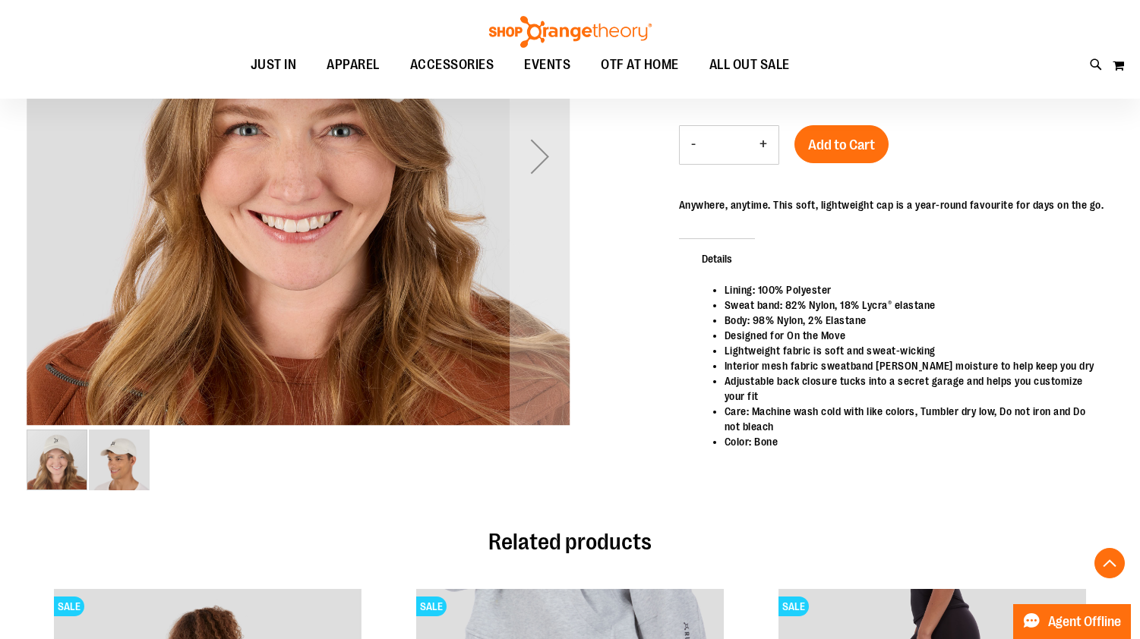
scroll to position [369, 0]
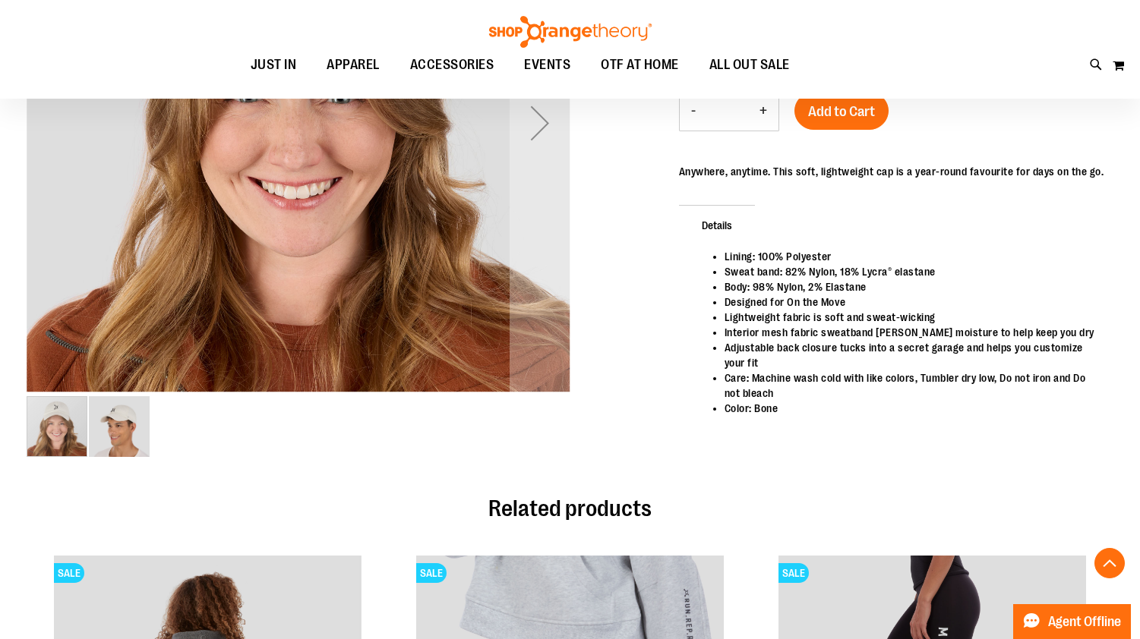
click at [112, 437] on img "image 2 of 2" at bounding box center [119, 426] width 61 height 61
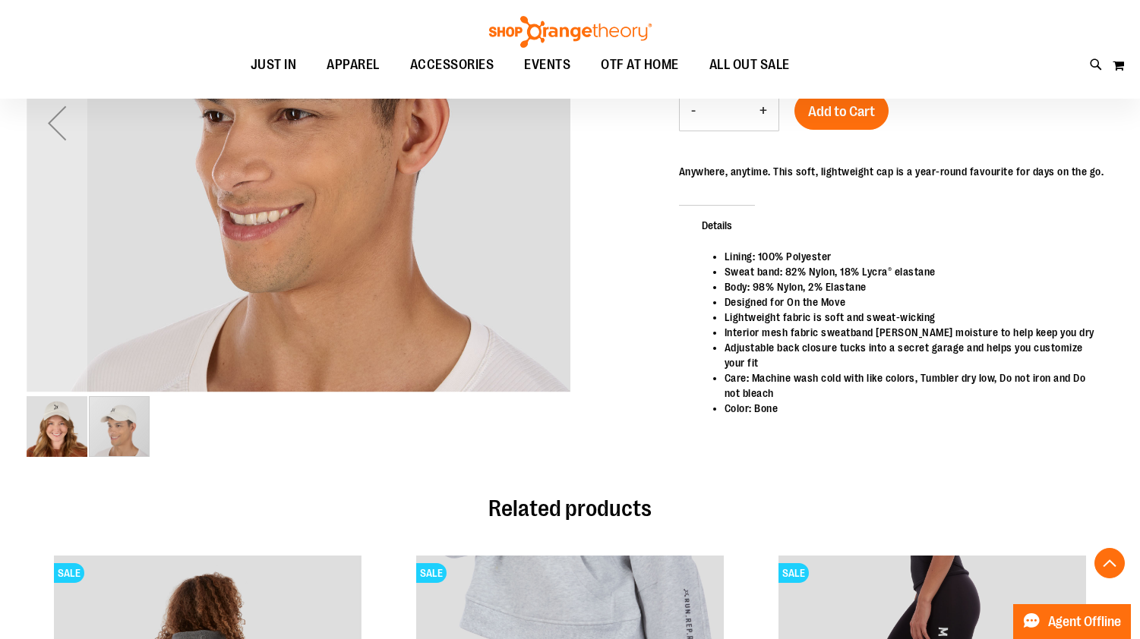
scroll to position [0, 0]
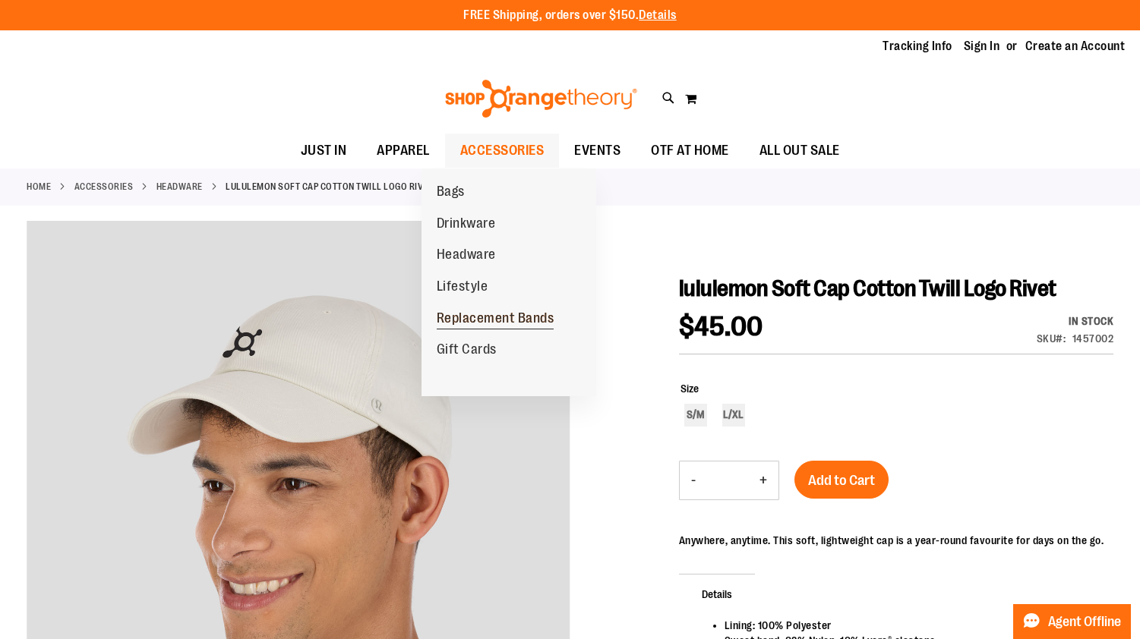
click at [484, 322] on span "Replacement Bands" at bounding box center [496, 320] width 118 height 19
